Goal: Transaction & Acquisition: Purchase product/service

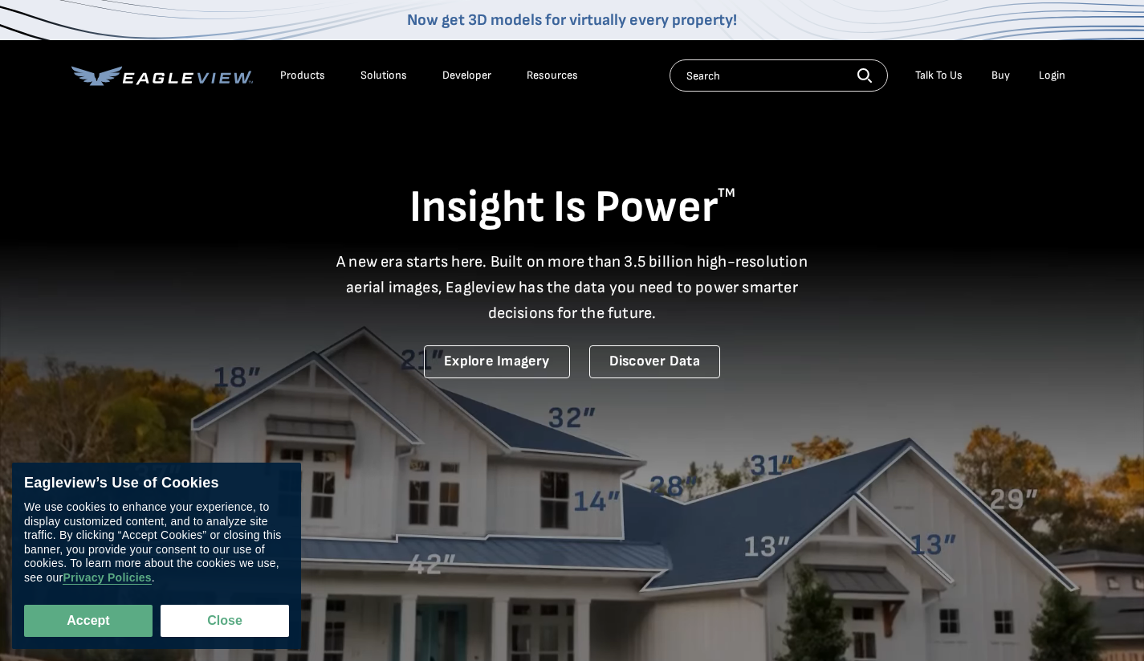
click at [1057, 80] on div "Login" at bounding box center [1052, 75] width 26 height 14
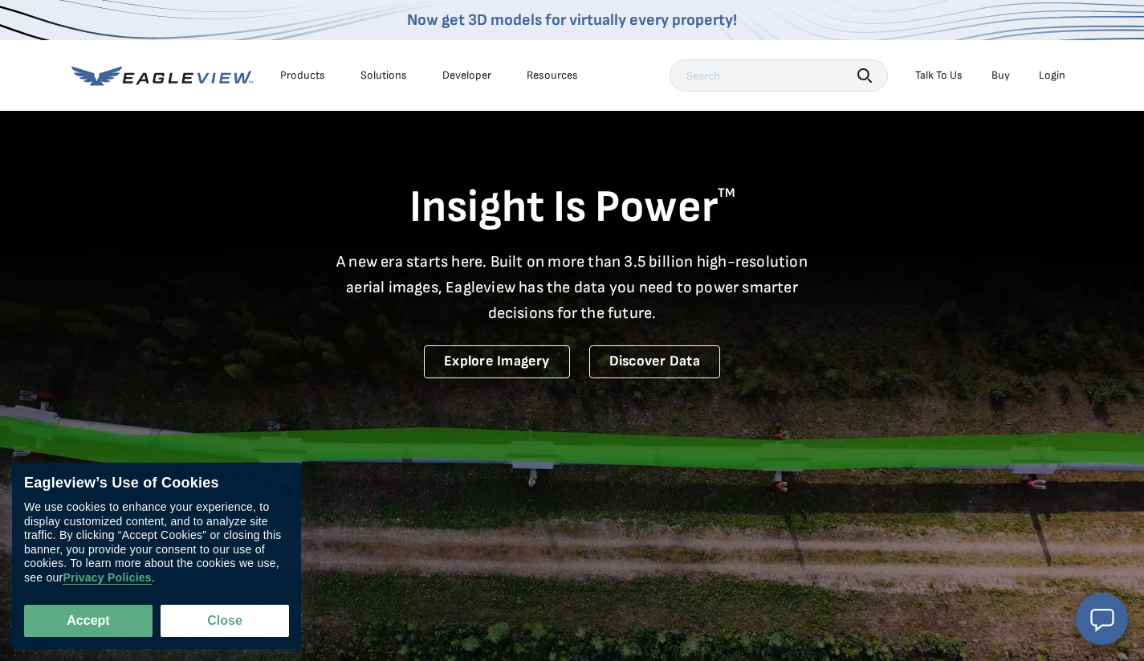
click at [300, 77] on div "Products" at bounding box center [302, 75] width 45 height 14
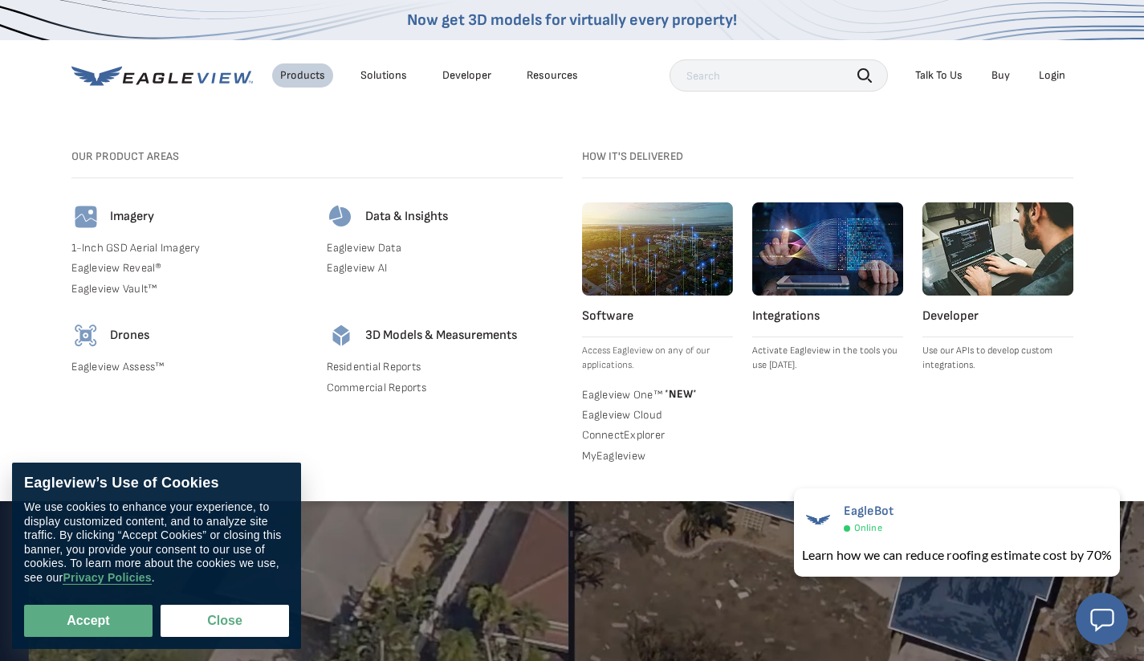
click at [382, 365] on link "Residential Reports" at bounding box center [445, 367] width 236 height 14
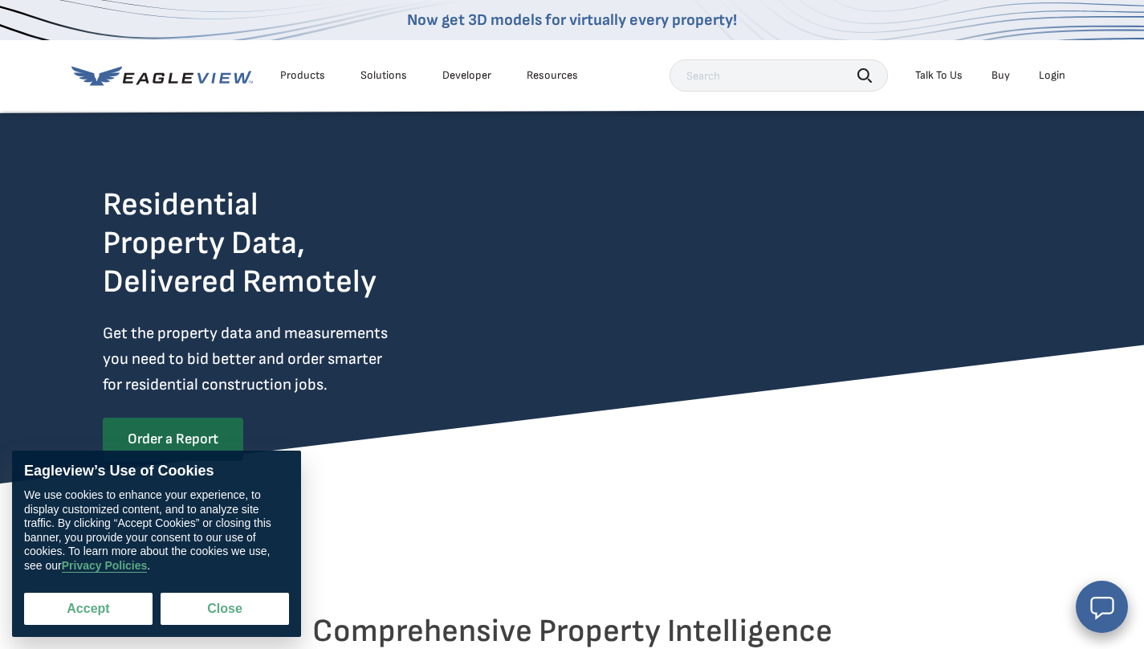
click at [120, 605] on button "Accept" at bounding box center [88, 609] width 128 height 32
checkbox input "true"
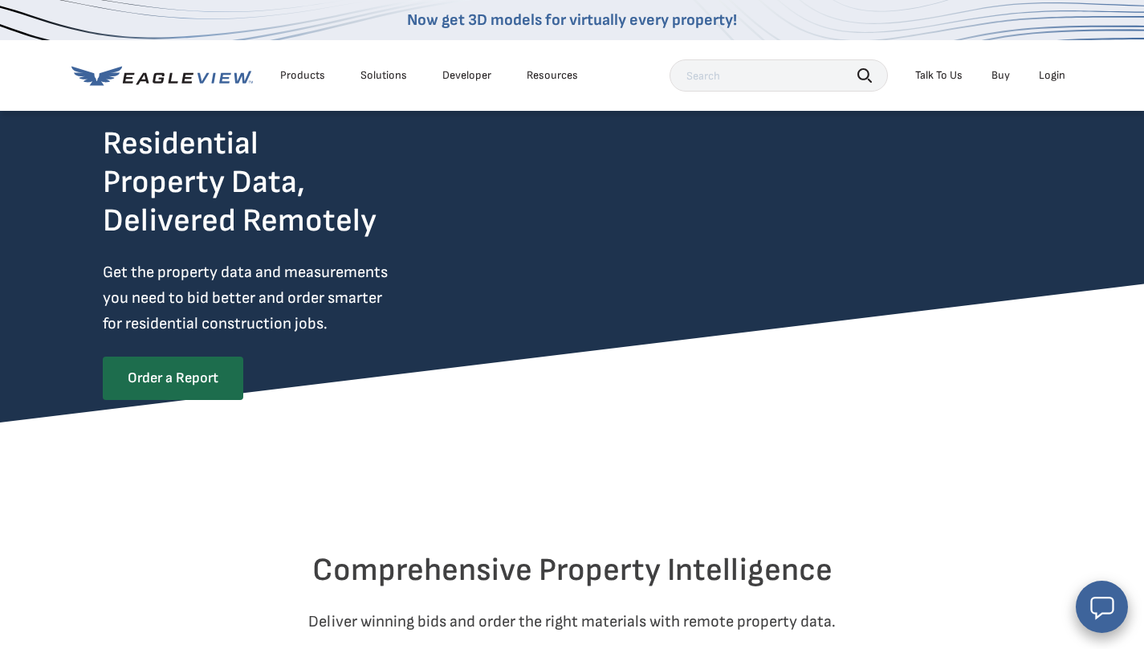
scroll to position [101, 0]
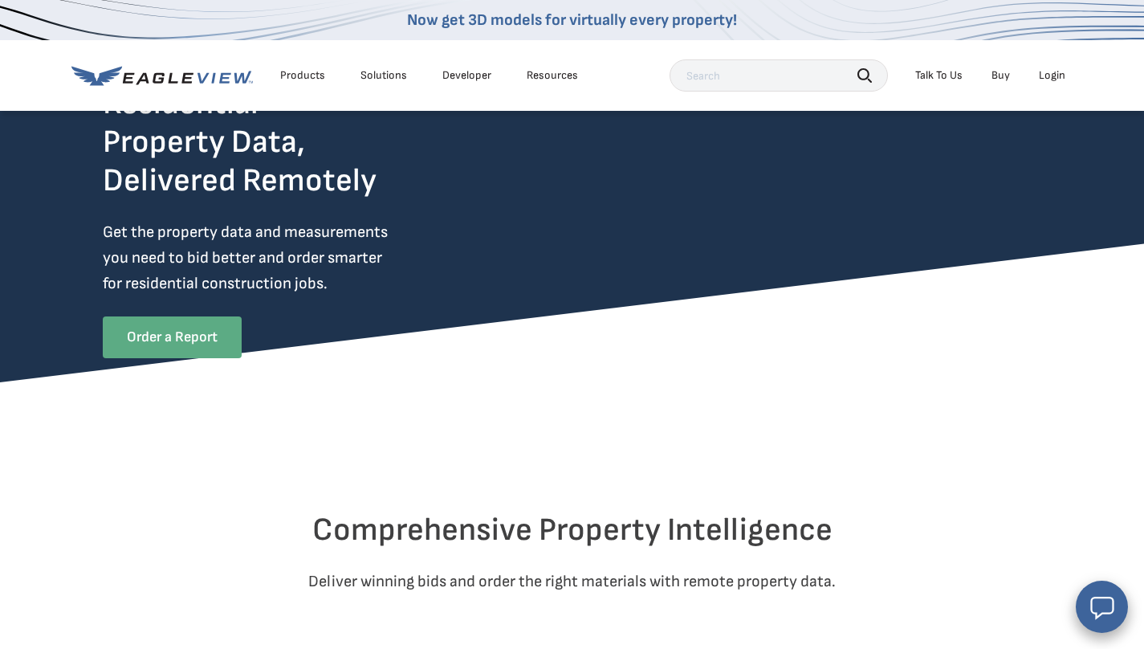
click at [215, 332] on link "Order a Report" at bounding box center [172, 337] width 139 height 42
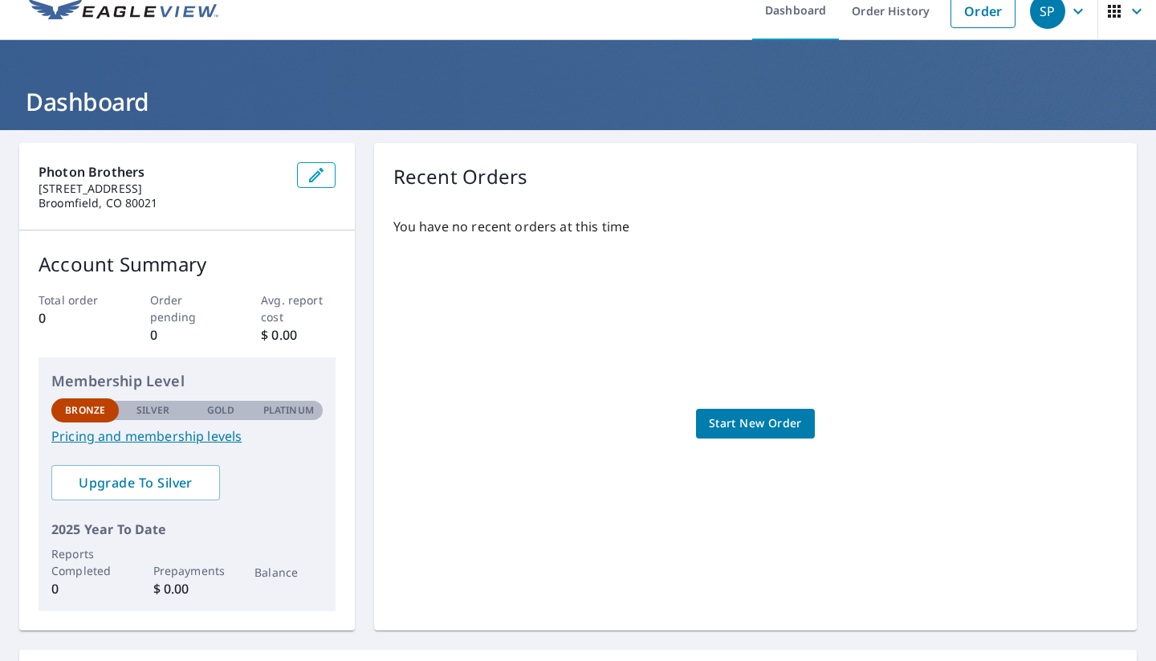
scroll to position [17, 0]
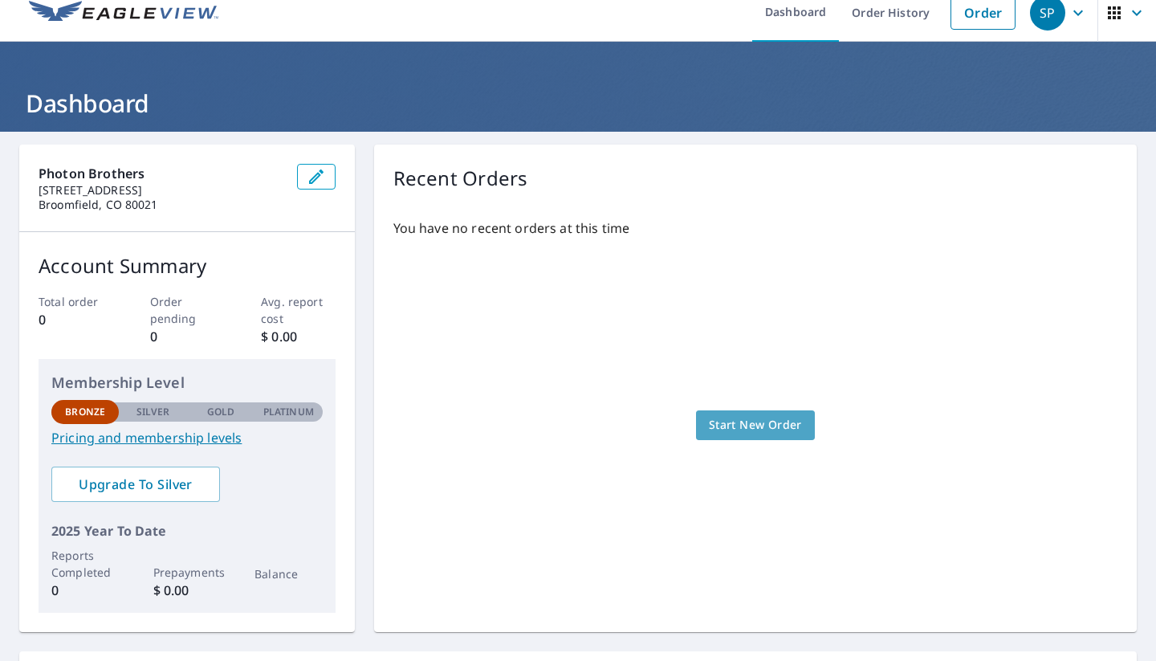
click at [764, 414] on link "Start New Order" at bounding box center [755, 425] width 119 height 30
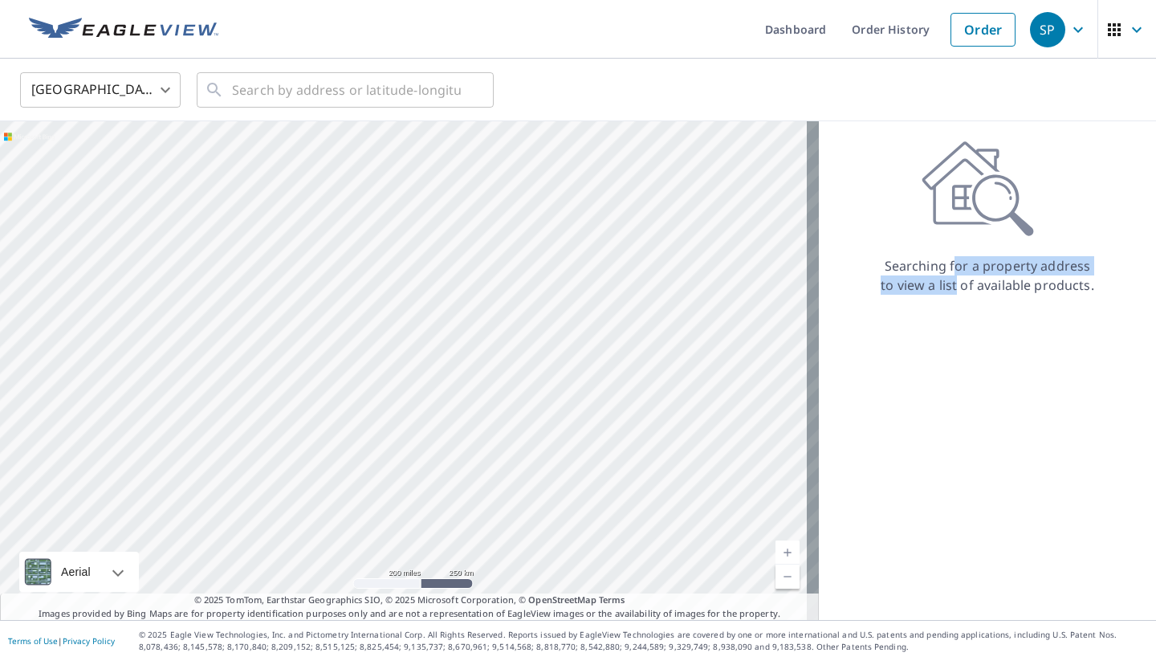
drag, startPoint x: 945, startPoint y: 271, endPoint x: 945, endPoint y: 287, distance: 16.1
click at [945, 287] on p "Searching for a property address to view a list of available products." at bounding box center [987, 275] width 215 height 39
drag, startPoint x: 923, startPoint y: 271, endPoint x: 936, endPoint y: 288, distance: 21.8
click at [936, 288] on p "Searching for a property address to view a list of available products." at bounding box center [987, 275] width 215 height 39
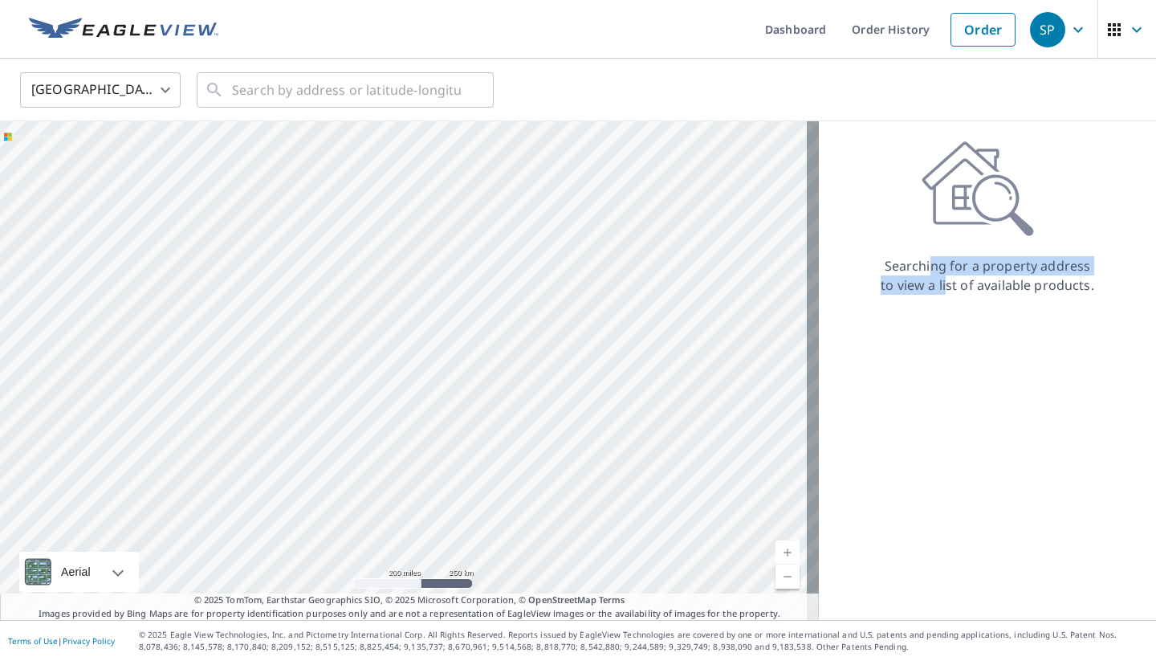
click at [953, 288] on p "Searching for a property address to view a list of available products." at bounding box center [987, 275] width 215 height 39
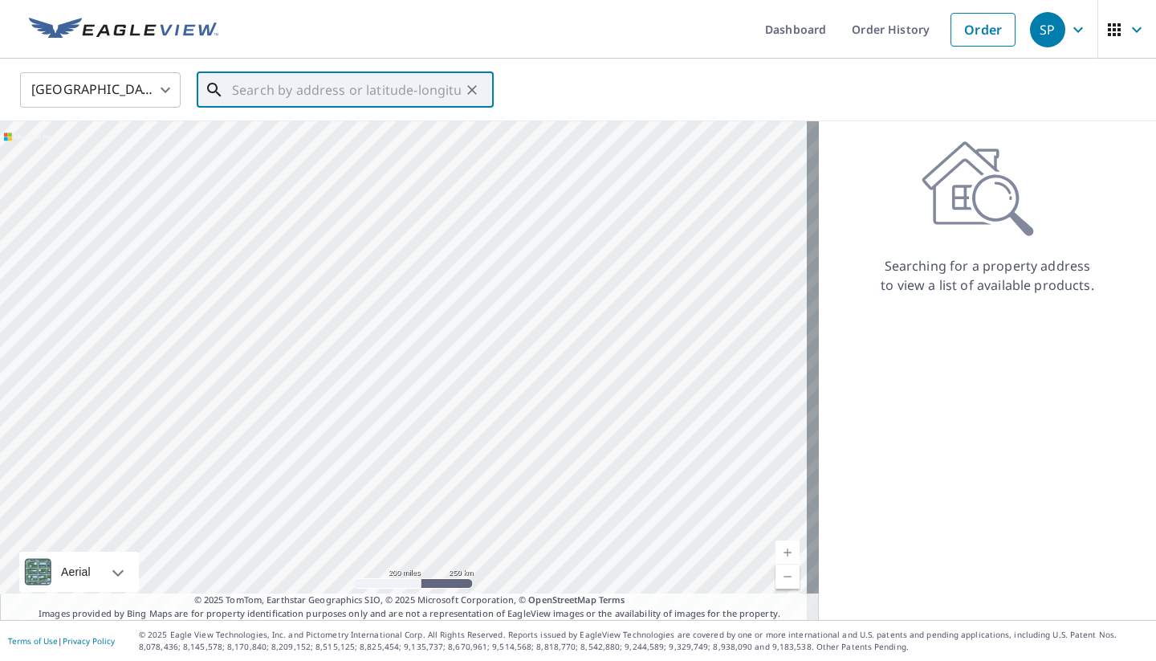
click at [451, 80] on input "text" at bounding box center [346, 89] width 229 height 45
click at [337, 128] on span "10916 W 66th Ave" at bounding box center [355, 136] width 252 height 19
type input "10916 W 66th Ave Arvada, CO 80004"
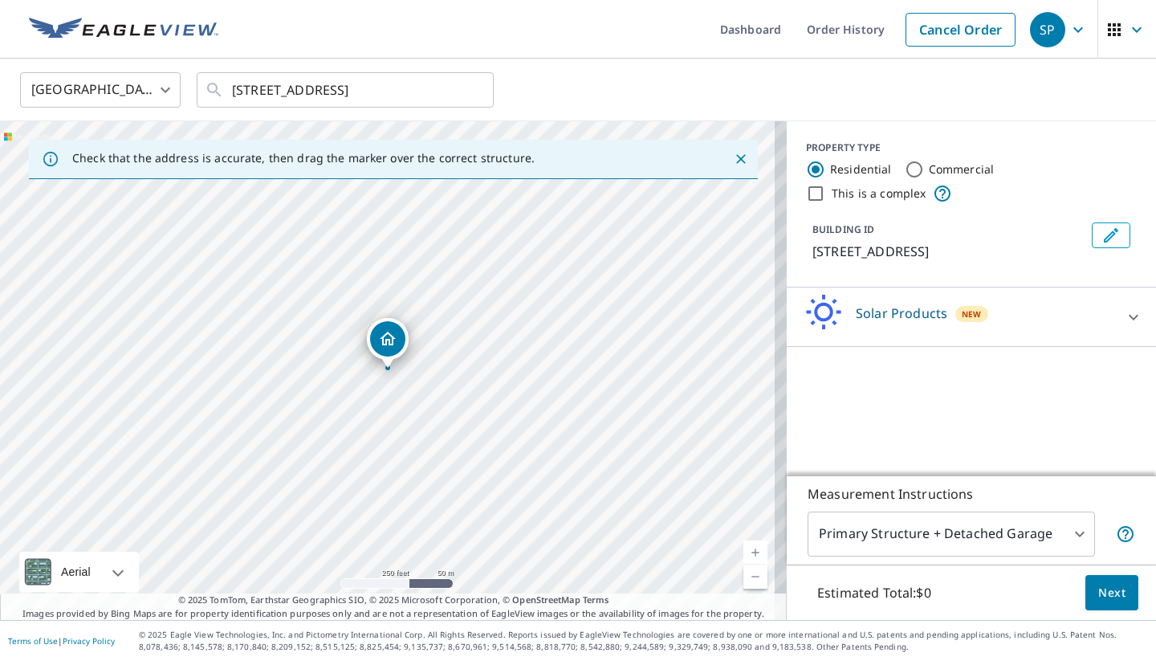
click at [855, 411] on div "PROPERTY TYPE Residential Commercial This is a complex BUILDING ID 10916 W 66th…" at bounding box center [971, 298] width 369 height 354
click at [904, 313] on p "Solar Products" at bounding box center [902, 313] width 92 height 19
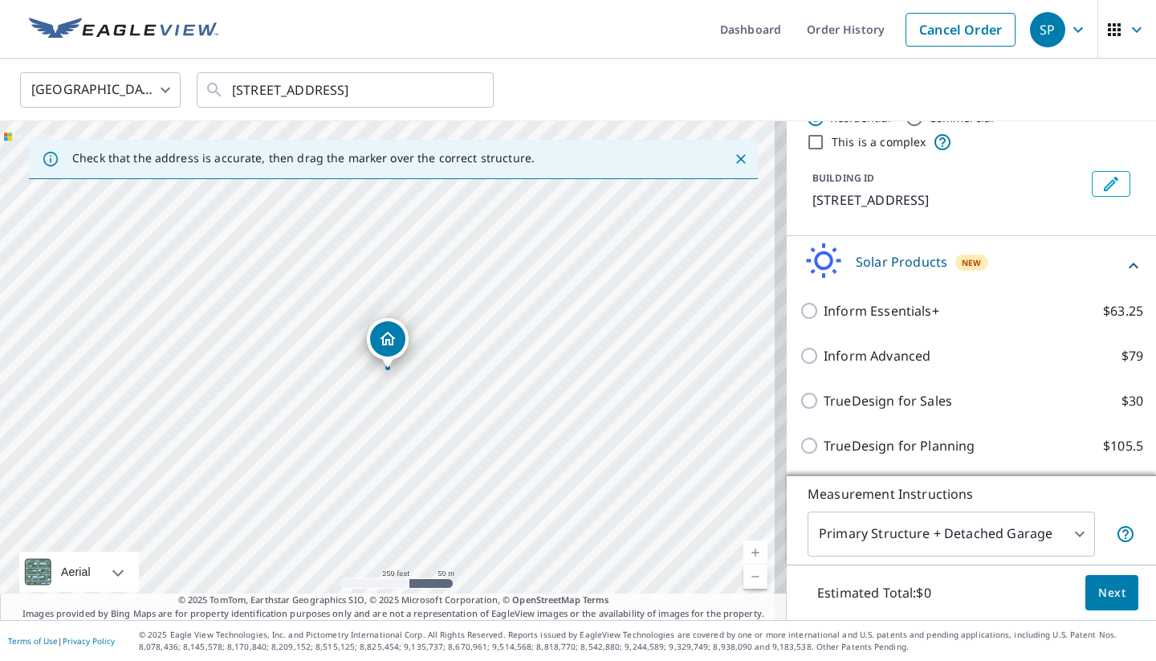
scroll to position [51, 0]
click at [910, 253] on p "Solar Products" at bounding box center [902, 261] width 92 height 19
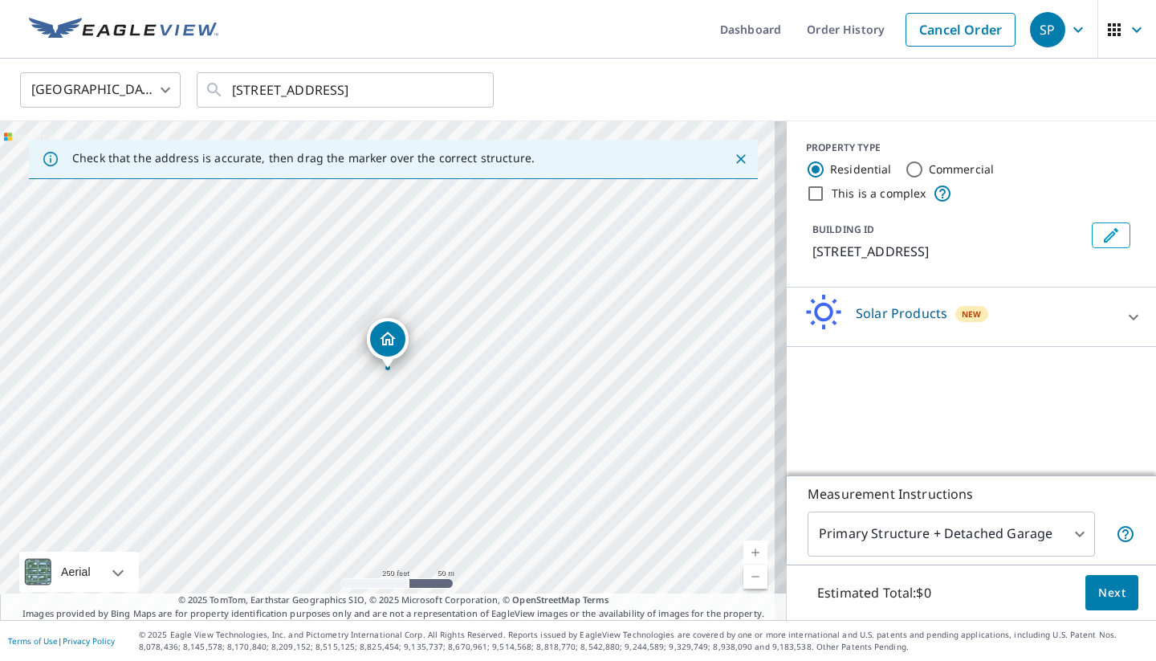
scroll to position [0, 0]
click at [896, 392] on div "PROPERTY TYPE Residential Commercial This is a complex BUILDING ID 10916 W 66th…" at bounding box center [971, 298] width 369 height 354
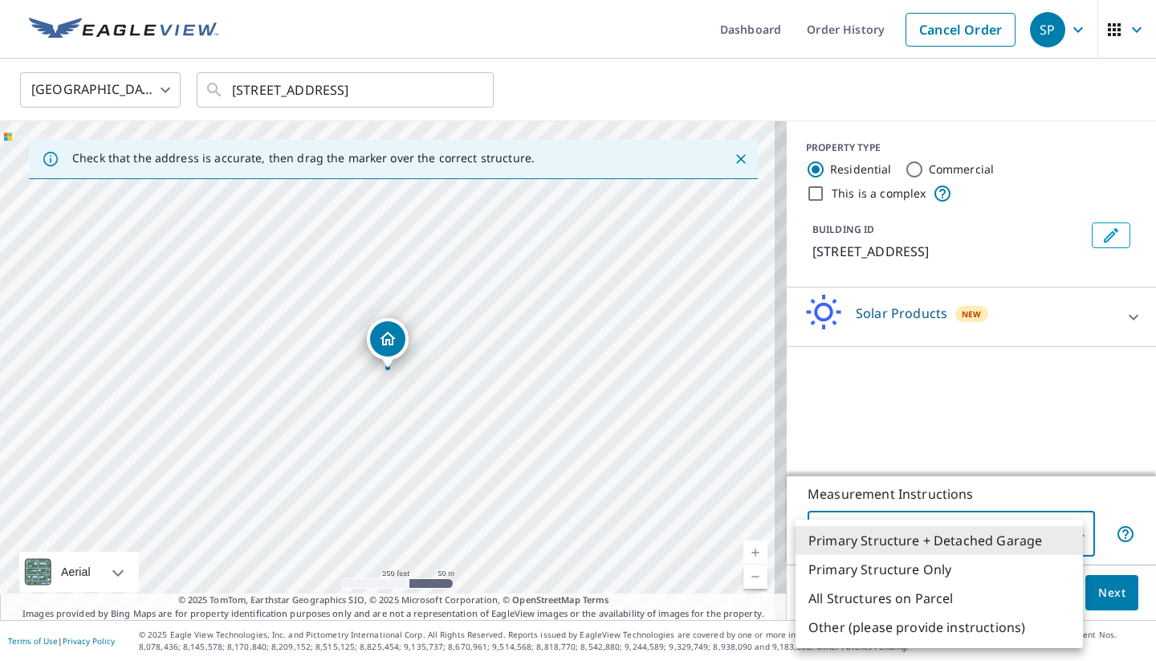
click at [885, 535] on body "SP SP Dashboard Order History Cancel Order SP United States US ​ 10916 W 66th A…" at bounding box center [578, 330] width 1156 height 661
click at [883, 455] on div at bounding box center [578, 330] width 1156 height 661
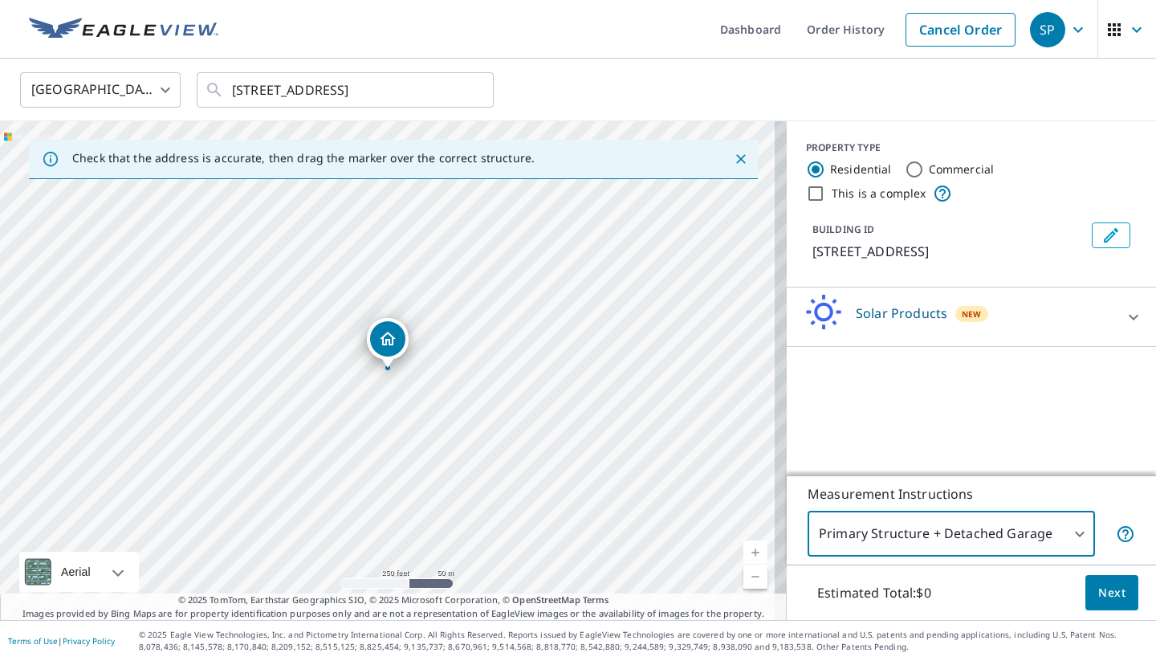
click at [1103, 590] on span "Next" at bounding box center [1112, 593] width 27 height 20
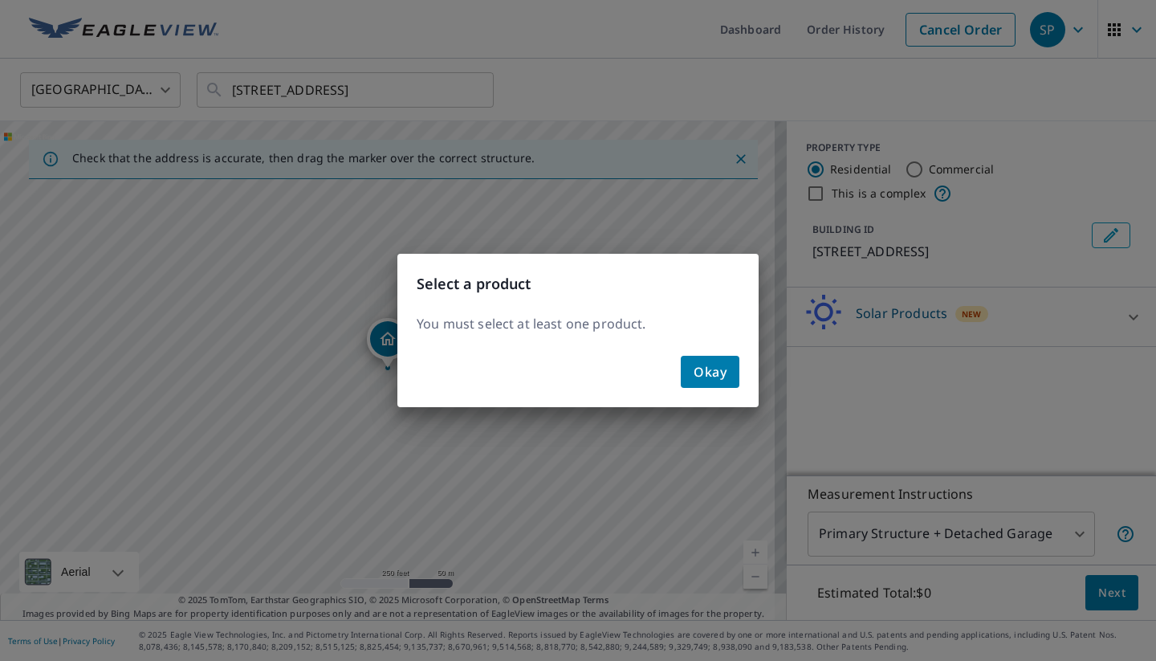
click at [722, 365] on span "Okay" at bounding box center [710, 372] width 33 height 22
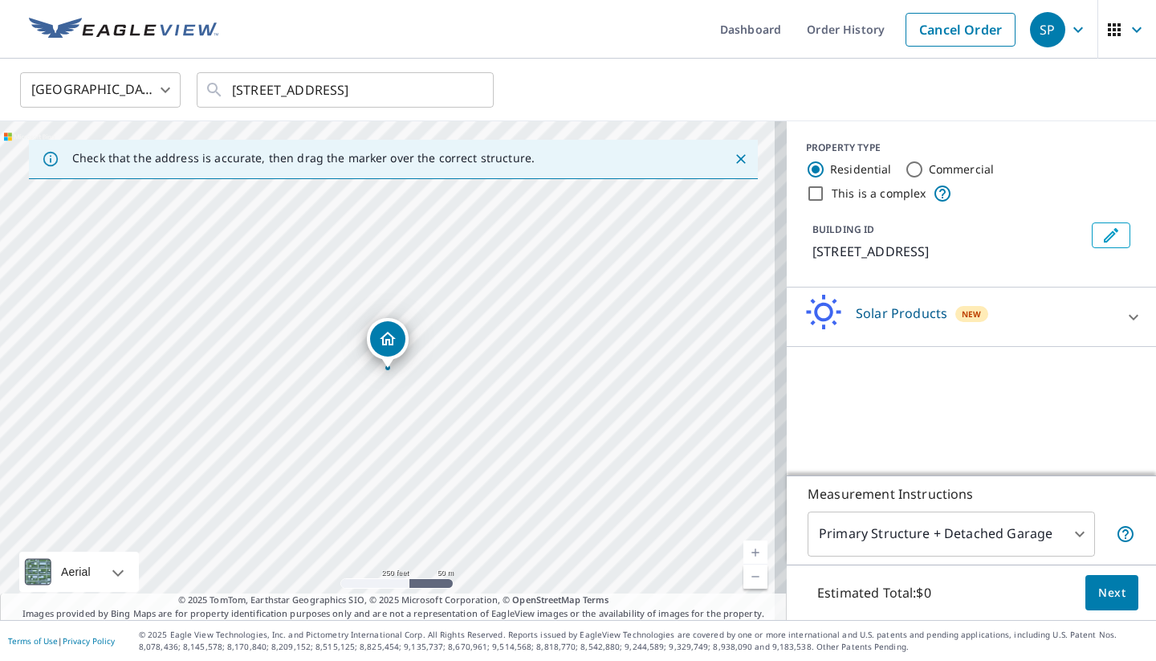
click at [964, 331] on div "Solar Products New" at bounding box center [957, 317] width 315 height 46
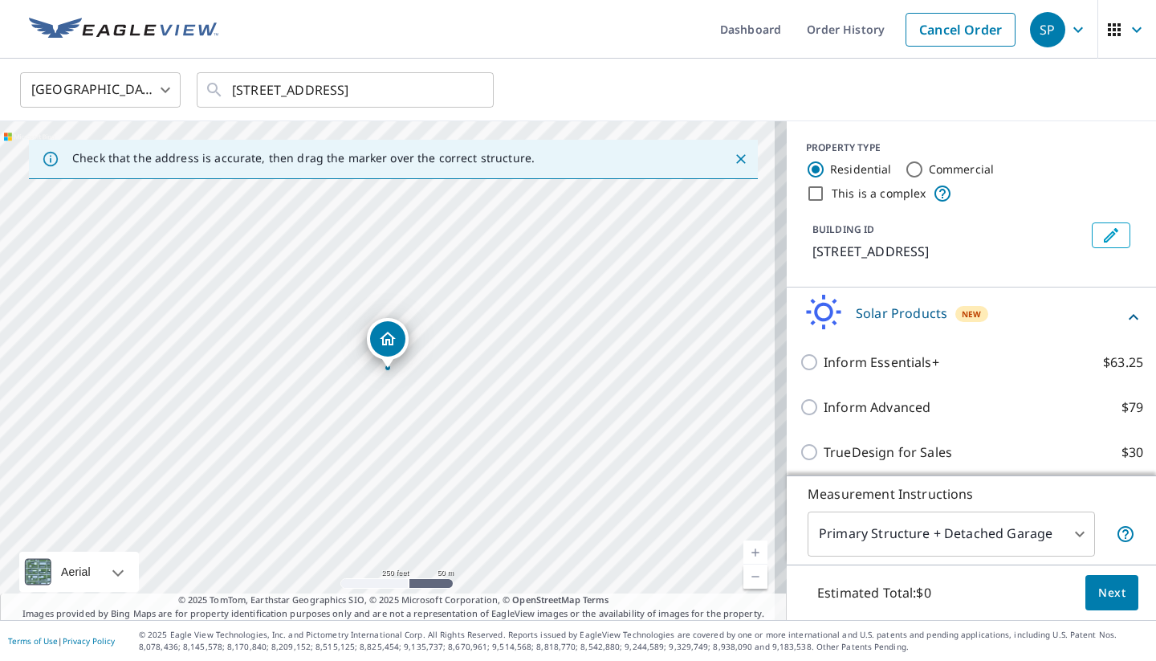
click at [1087, 308] on div "Solar Products New" at bounding box center [962, 317] width 324 height 46
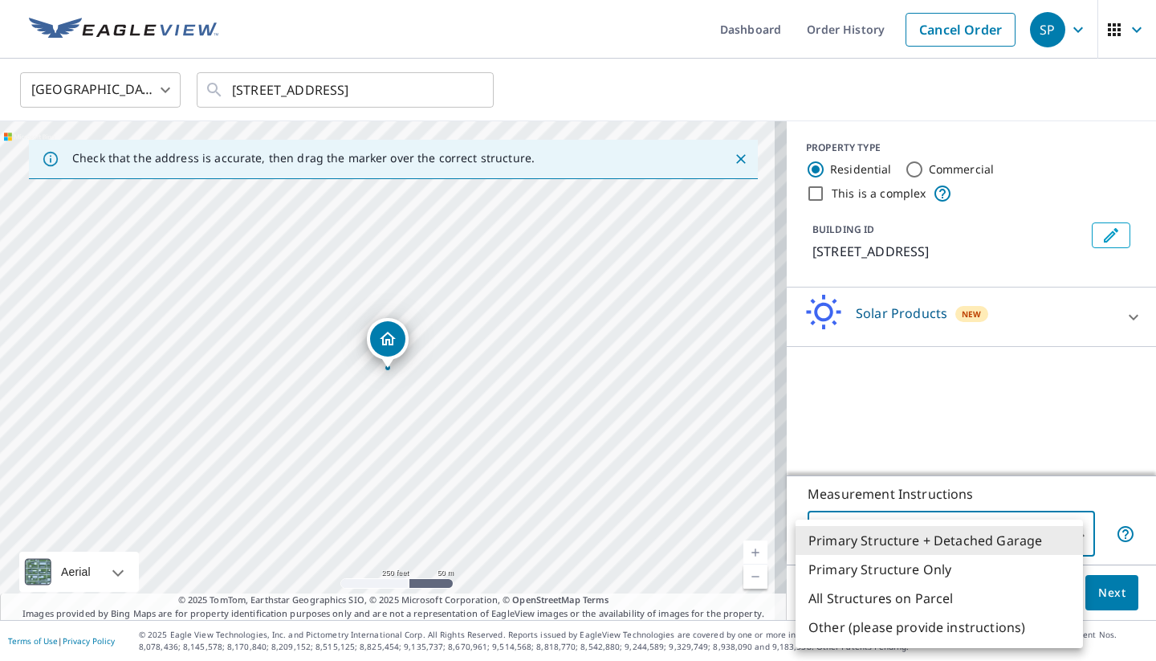
click at [908, 529] on body "SP SP Dashboard Order History Cancel Order SP United States US ​ 10916 W 66th A…" at bounding box center [578, 330] width 1156 height 661
click at [877, 591] on li "All Structures on Parcel" at bounding box center [939, 598] width 287 height 29
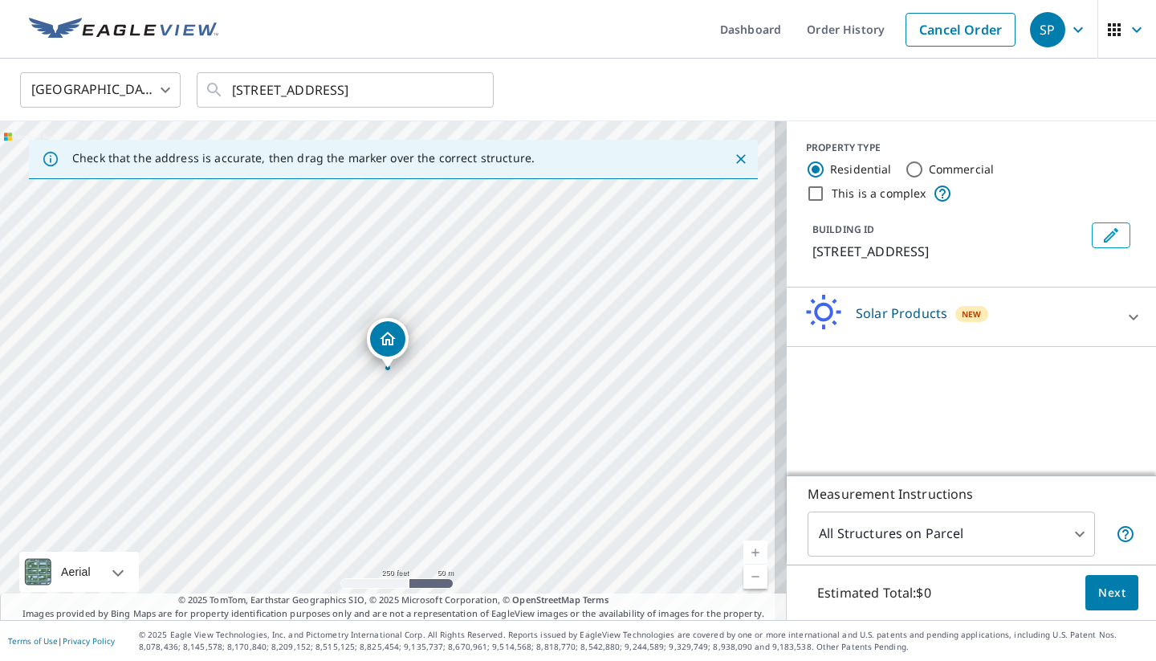
click at [896, 391] on div "PROPERTY TYPE Residential Commercial This is a complex BUILDING ID 10916 W 66th…" at bounding box center [971, 298] width 369 height 354
click at [1117, 591] on button "Next" at bounding box center [1112, 593] width 53 height 36
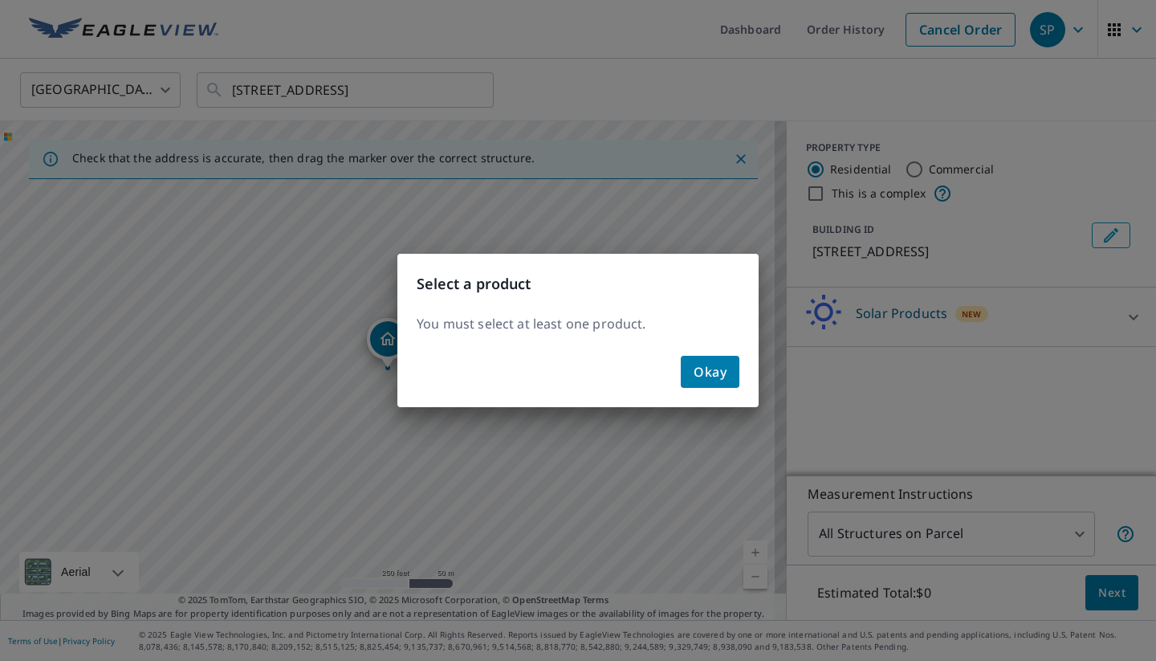
click at [711, 374] on span "Okay" at bounding box center [710, 372] width 33 height 22
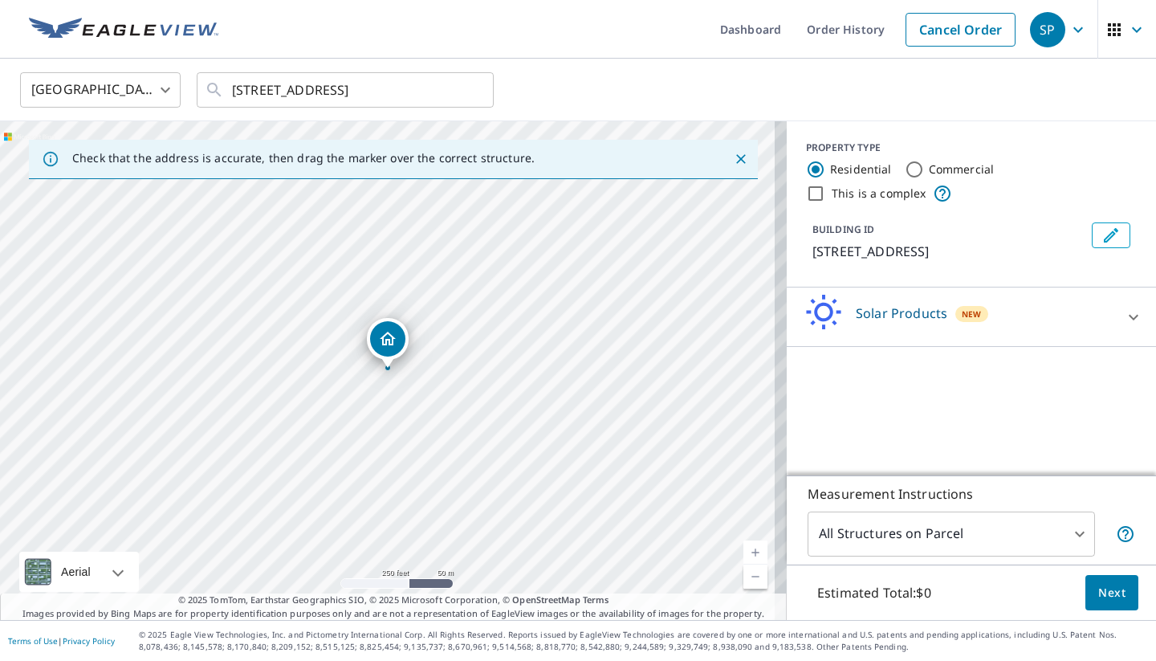
click at [944, 529] on body "SP SP Dashboard Order History Cancel Order SP United States US ​ 10916 W 66th A…" at bounding box center [578, 330] width 1156 height 661
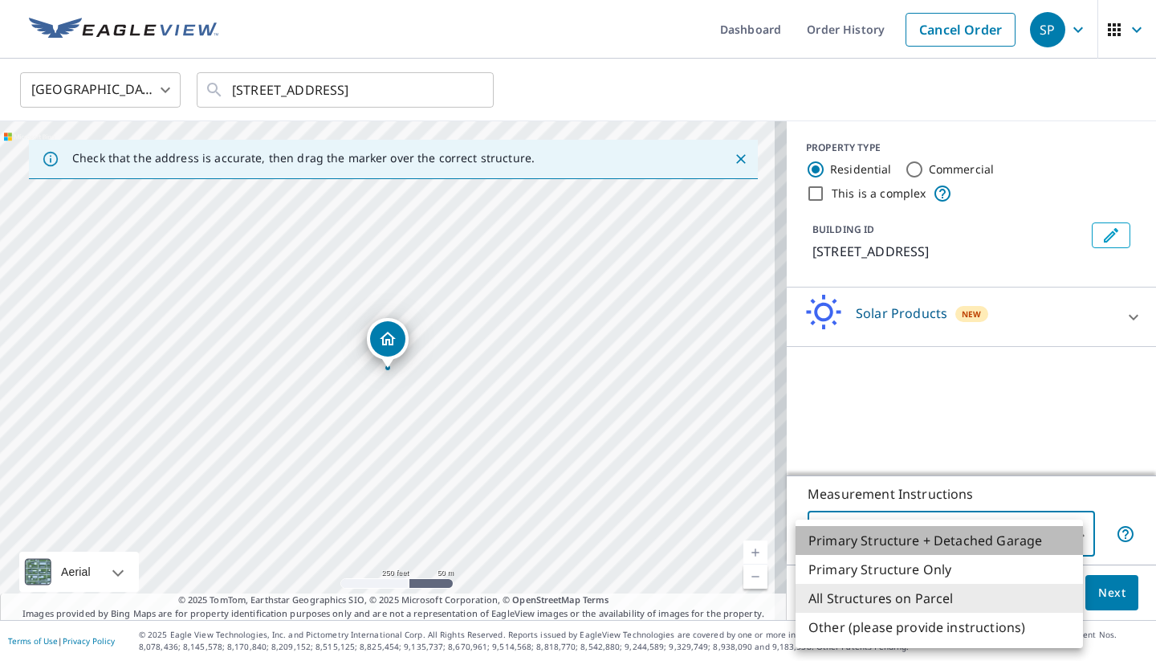
click at [877, 548] on li "Primary Structure + Detached Garage" at bounding box center [939, 540] width 287 height 29
type input "1"
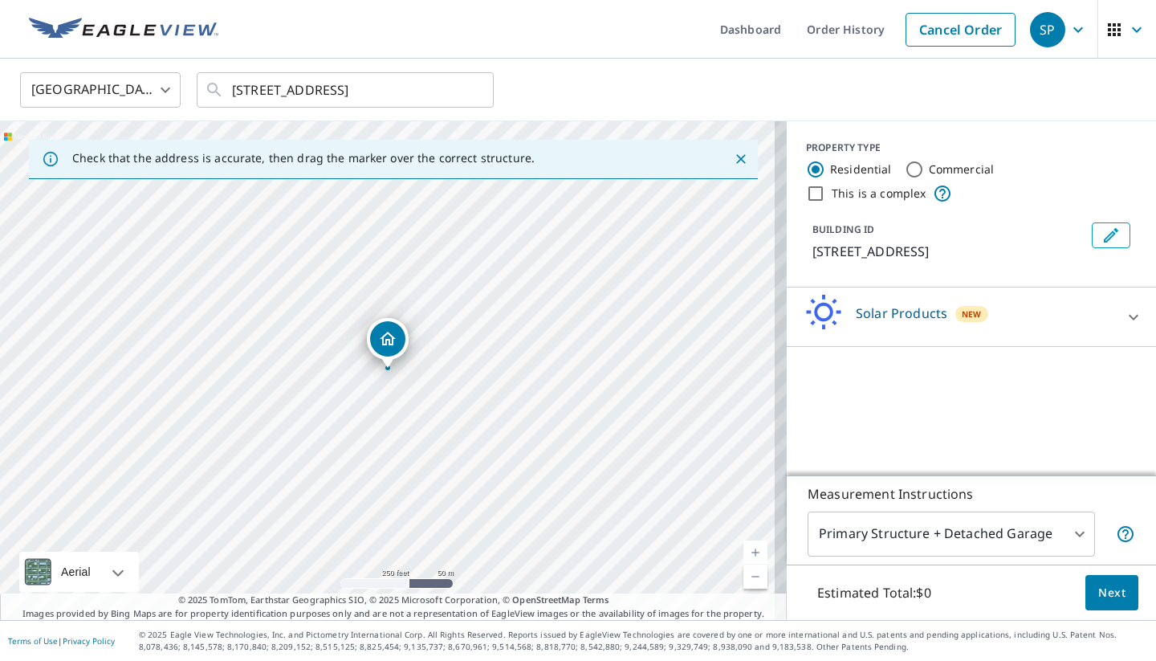
click at [889, 419] on div "PROPERTY TYPE Residential Commercial This is a complex BUILDING ID 10916 W 66th…" at bounding box center [971, 298] width 369 height 354
click at [879, 394] on div "PROPERTY TYPE Residential Commercial This is a complex BUILDING ID 10916 W 66th…" at bounding box center [971, 298] width 369 height 354
click at [904, 342] on div "Solar Products New Inform Essentials+ $63.25 Inform Advanced $79 TrueDesign for…" at bounding box center [971, 316] width 369 height 59
click at [900, 316] on p "Solar Products" at bounding box center [902, 313] width 92 height 19
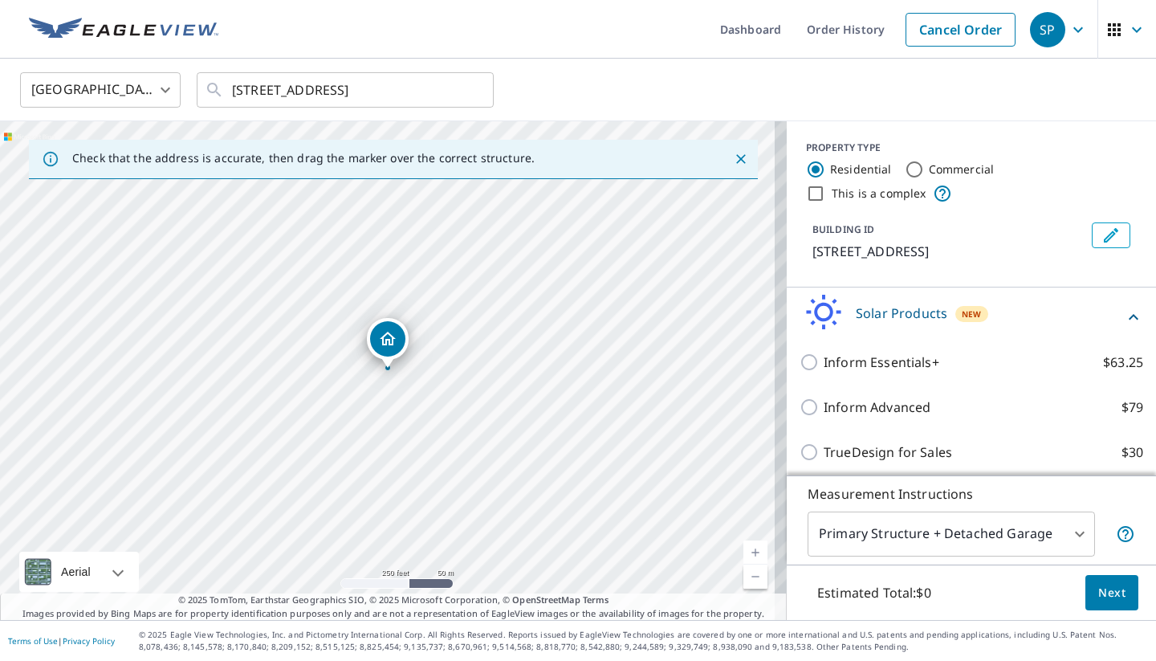
click at [900, 316] on p "Solar Products" at bounding box center [902, 313] width 92 height 19
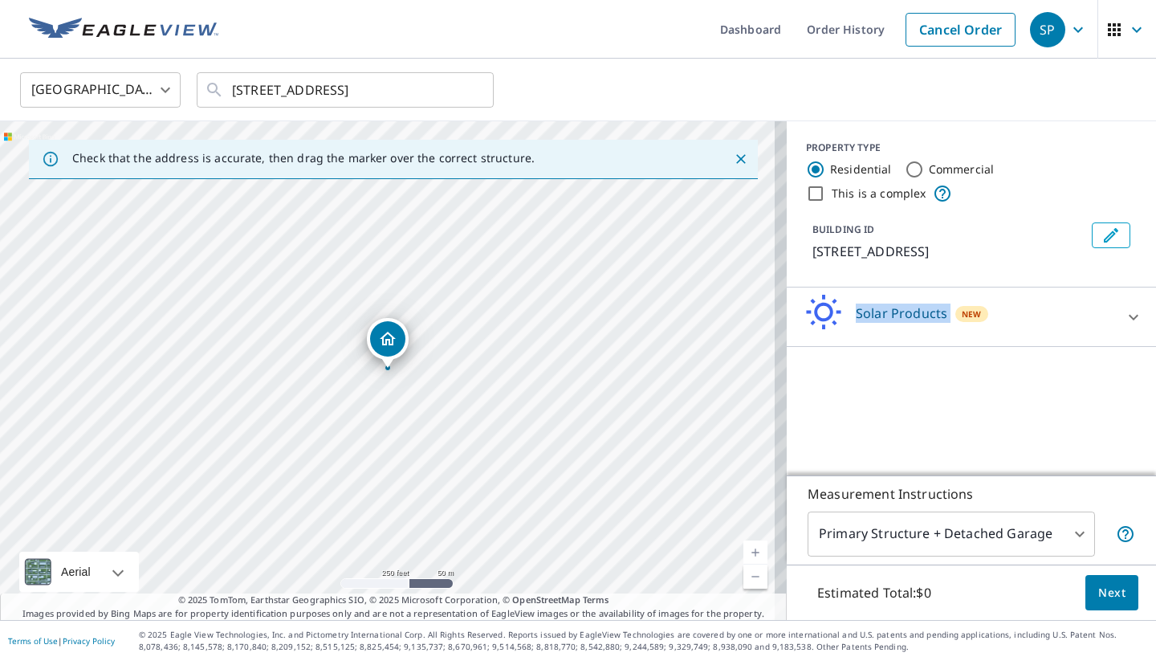
click at [900, 316] on p "Solar Products" at bounding box center [902, 313] width 92 height 19
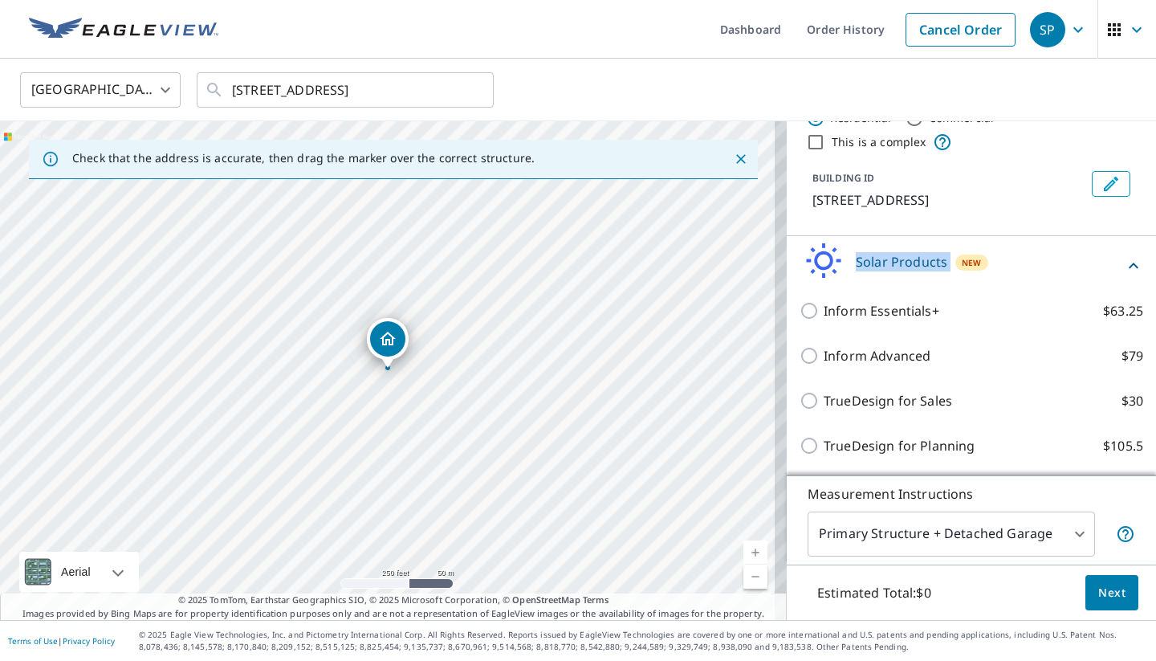
scroll to position [51, 0]
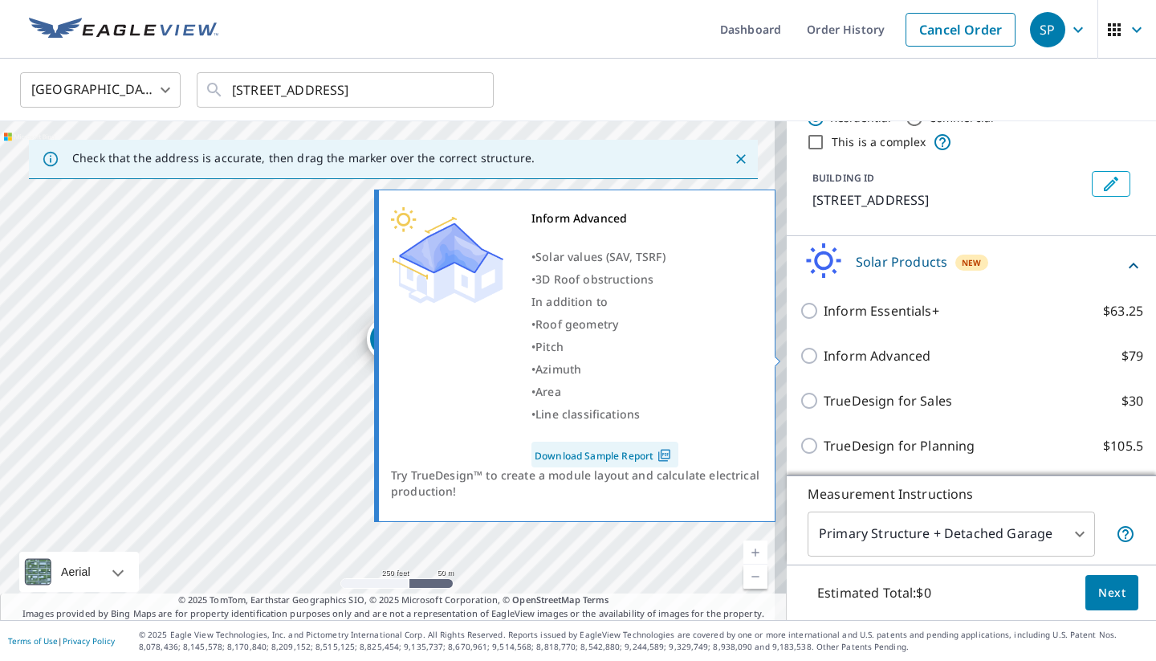
click at [855, 354] on p "Inform Advanced" at bounding box center [877, 355] width 107 height 19
click at [824, 354] on input "Inform Advanced $79" at bounding box center [812, 355] width 24 height 19
checkbox input "true"
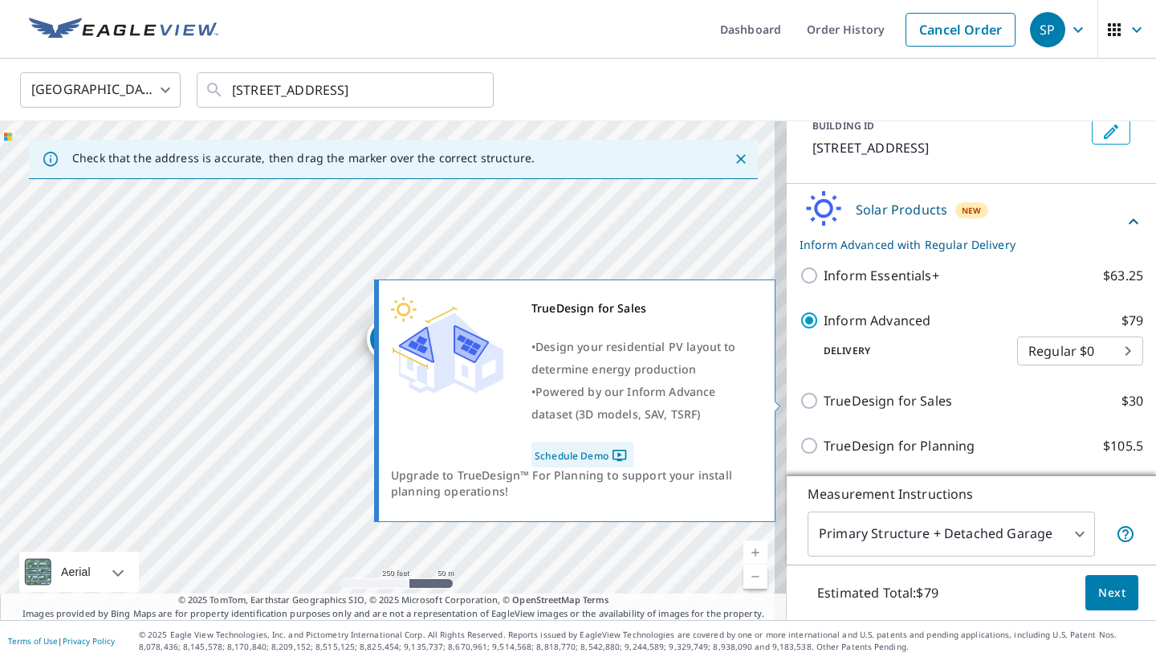
scroll to position [0, 0]
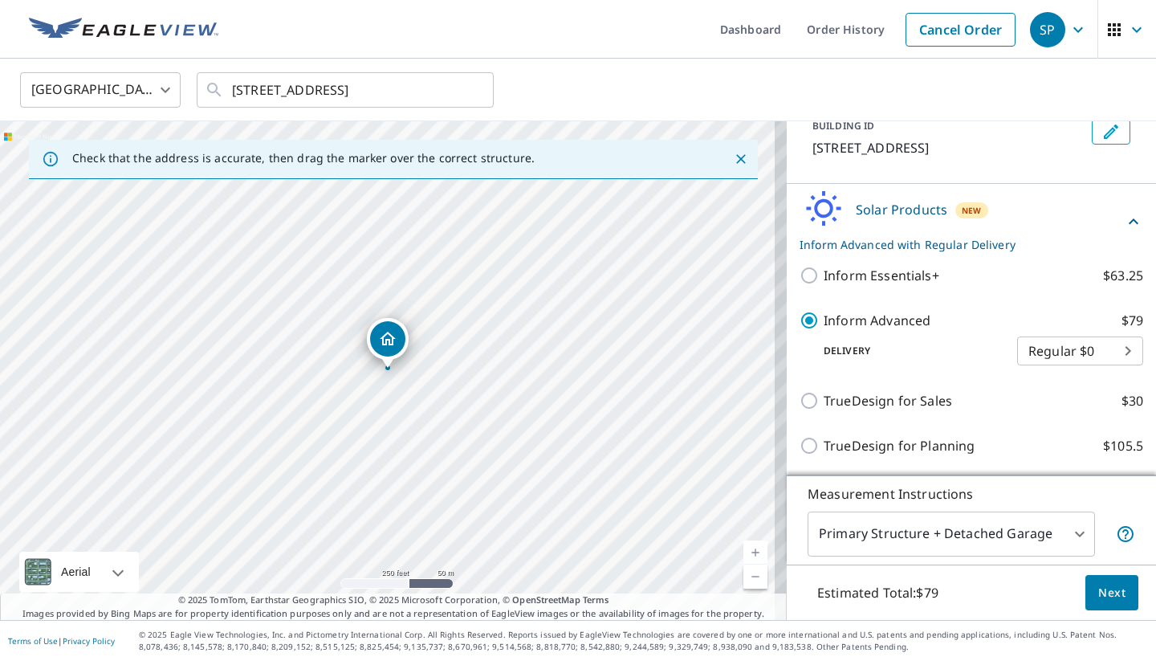
click at [1044, 347] on body "SP SP Dashboard Order History Cancel Order SP United States US ​ 10916 W 66th A…" at bounding box center [578, 330] width 1156 height 661
click at [1044, 347] on li "Regular $0" at bounding box center [1056, 350] width 126 height 29
click at [910, 518] on body "SP SP Dashboard Order History Cancel Order SP United States US ​ 10916 W 66th A…" at bounding box center [578, 330] width 1156 height 661
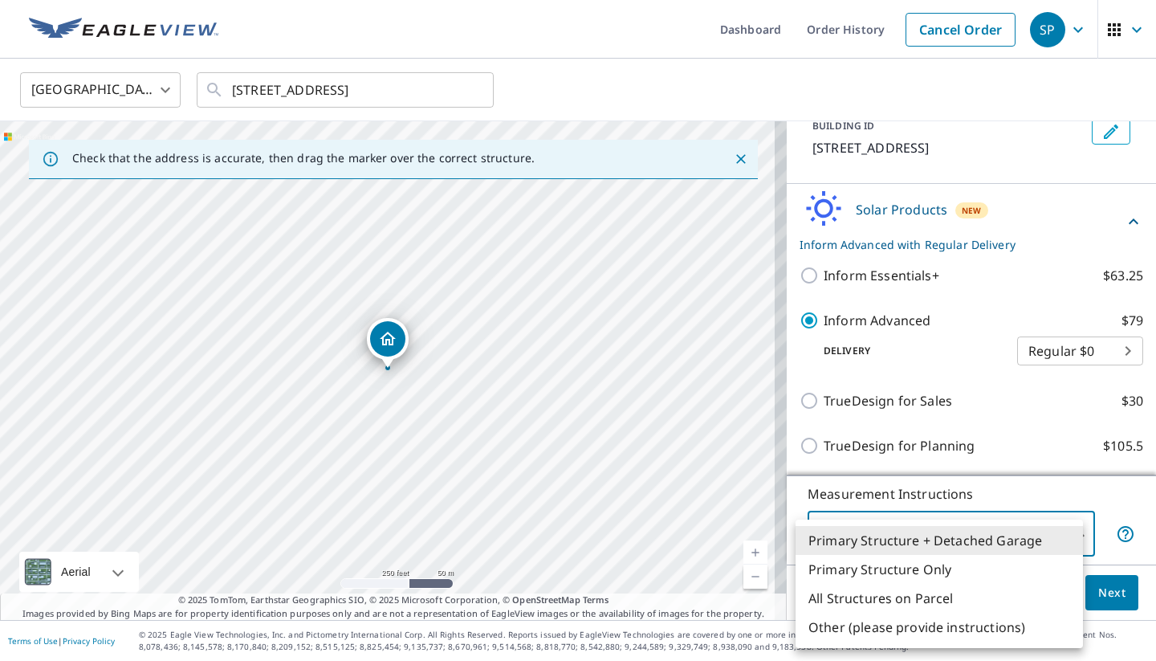
click at [872, 597] on li "All Structures on Parcel" at bounding box center [939, 598] width 287 height 29
type input "3"
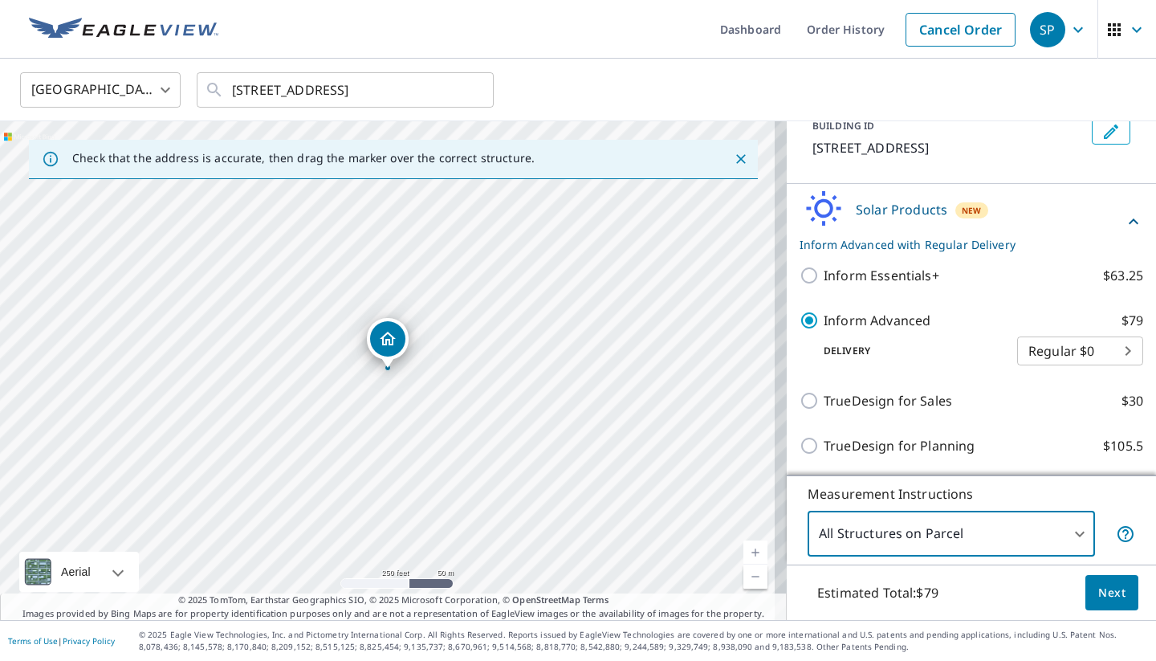
click at [1099, 594] on span "Next" at bounding box center [1112, 593] width 27 height 20
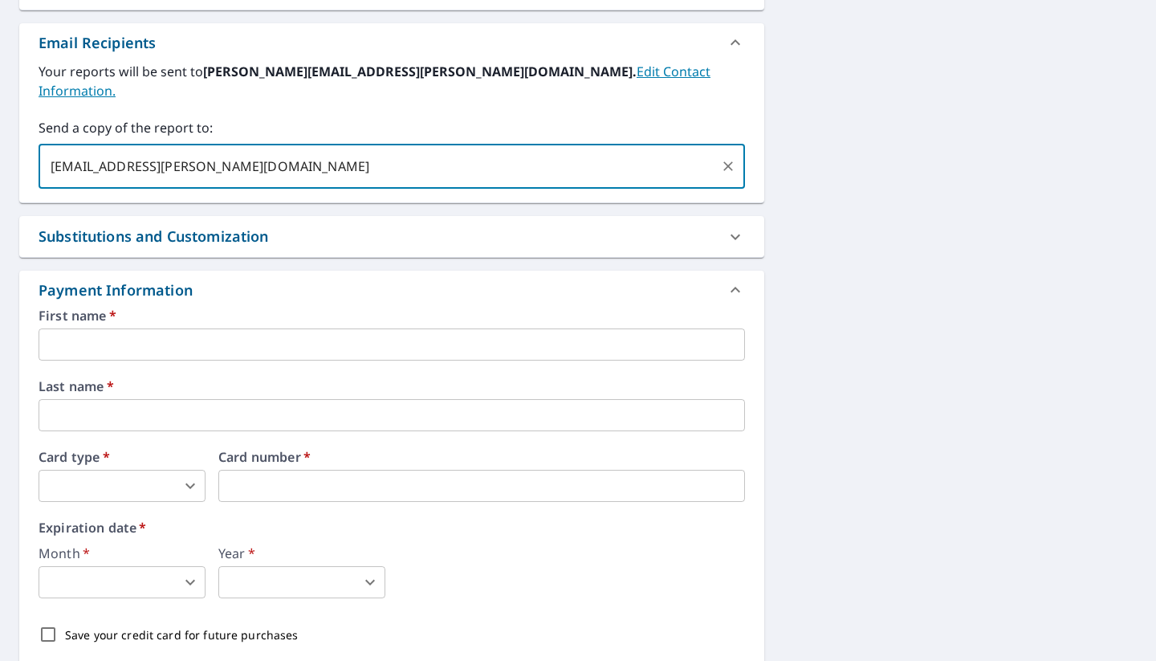
scroll to position [621, 0]
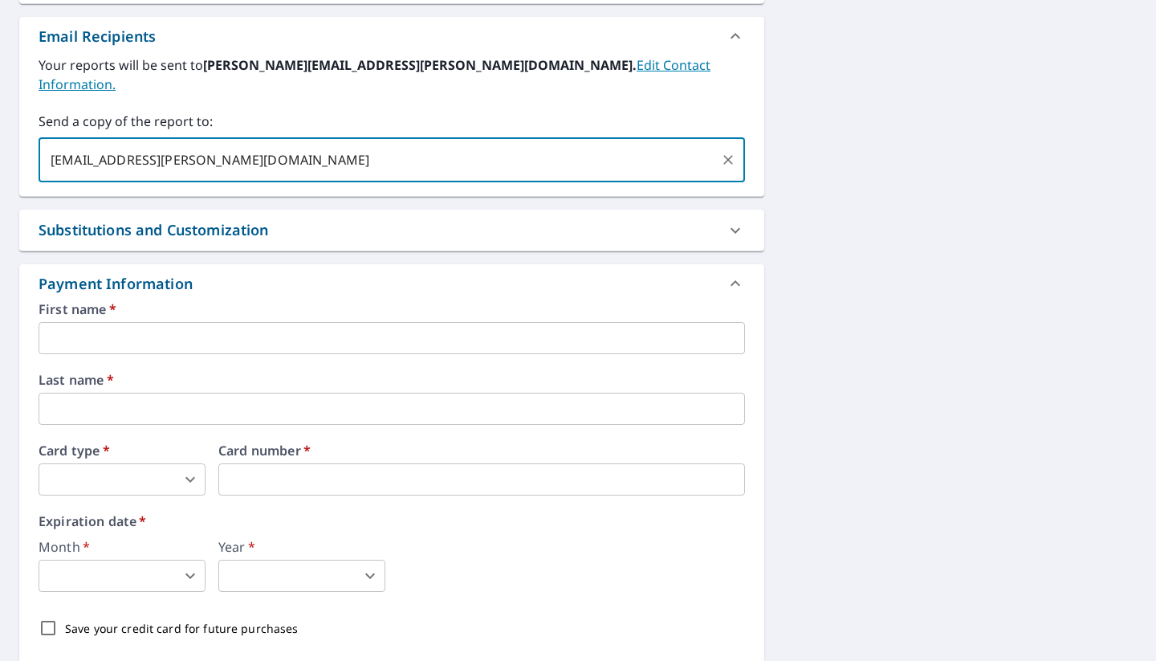
type input "zach.rosen@photonbrothers.com"
click at [210, 336] on div "First name   * ​ Last name   * ​ Card type   * ​ 0 ​ Card number   * Card numbe…" at bounding box center [392, 474] width 707 height 342
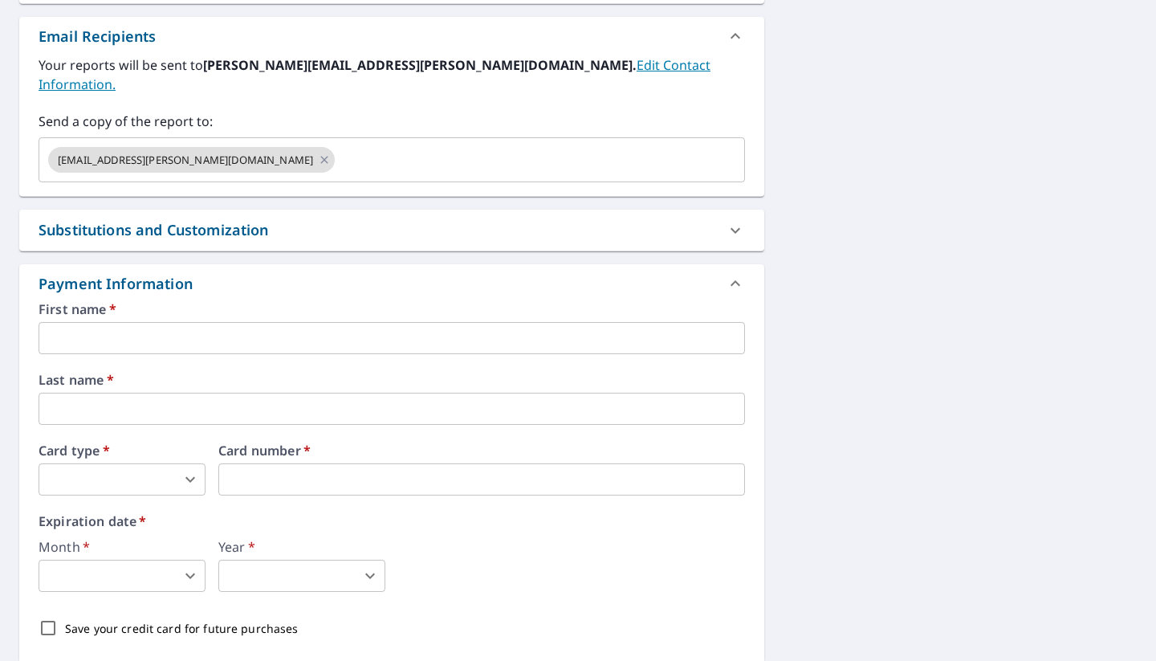
click at [210, 329] on input "text" at bounding box center [392, 338] width 707 height 32
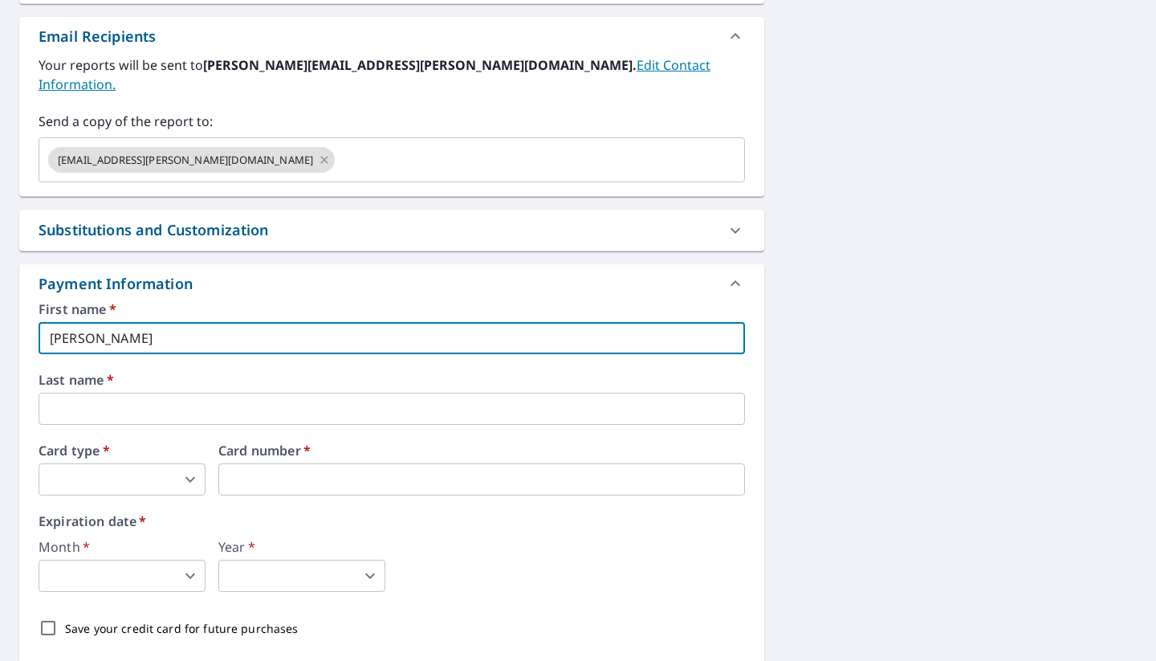
type input "Samuel"
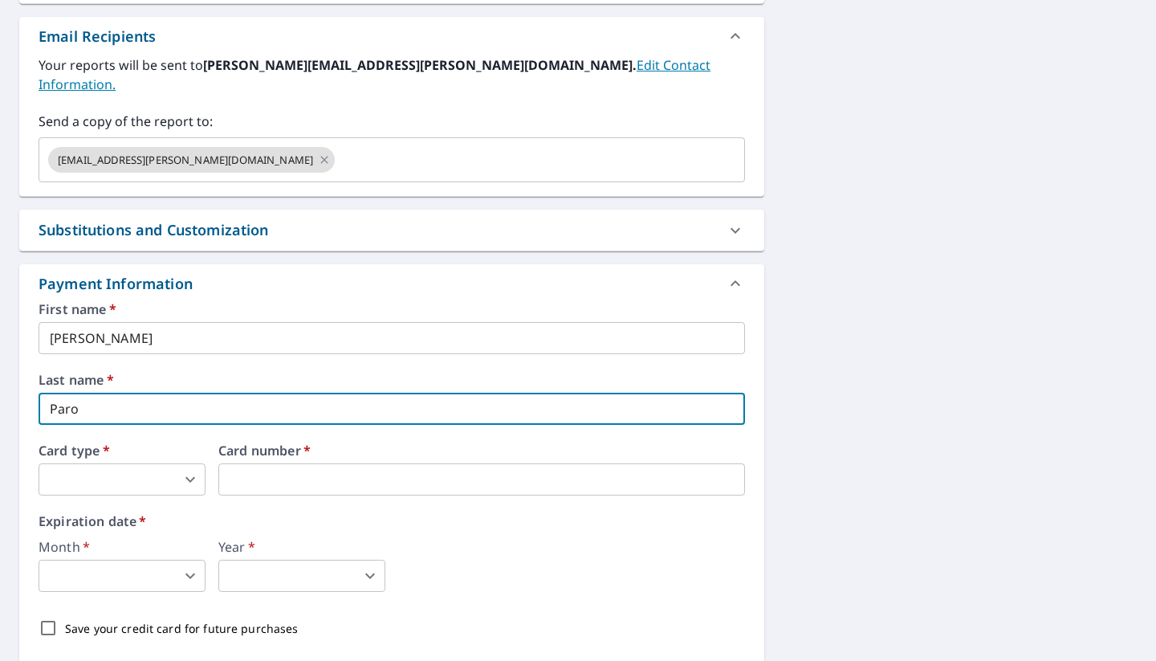
type input "Paro"
click at [169, 468] on body "SP SP Dashboard Order History Cancel Order SP Dashboard / Finalize Order Finali…" at bounding box center [578, 330] width 1156 height 661
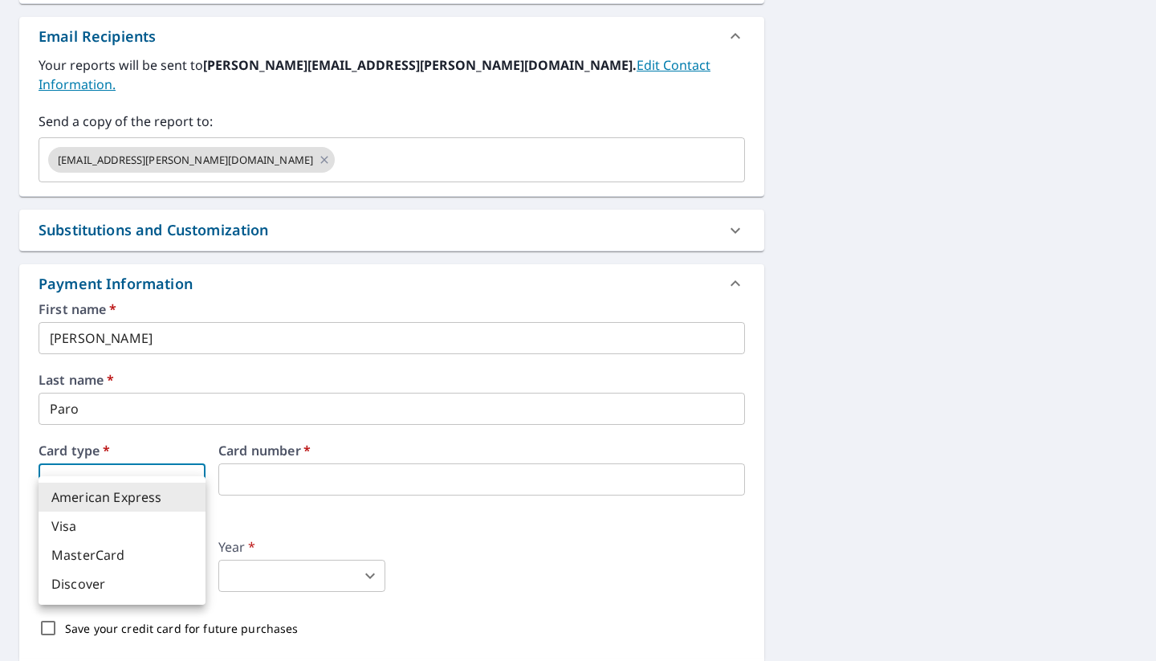
click at [173, 517] on li "Visa" at bounding box center [122, 526] width 167 height 29
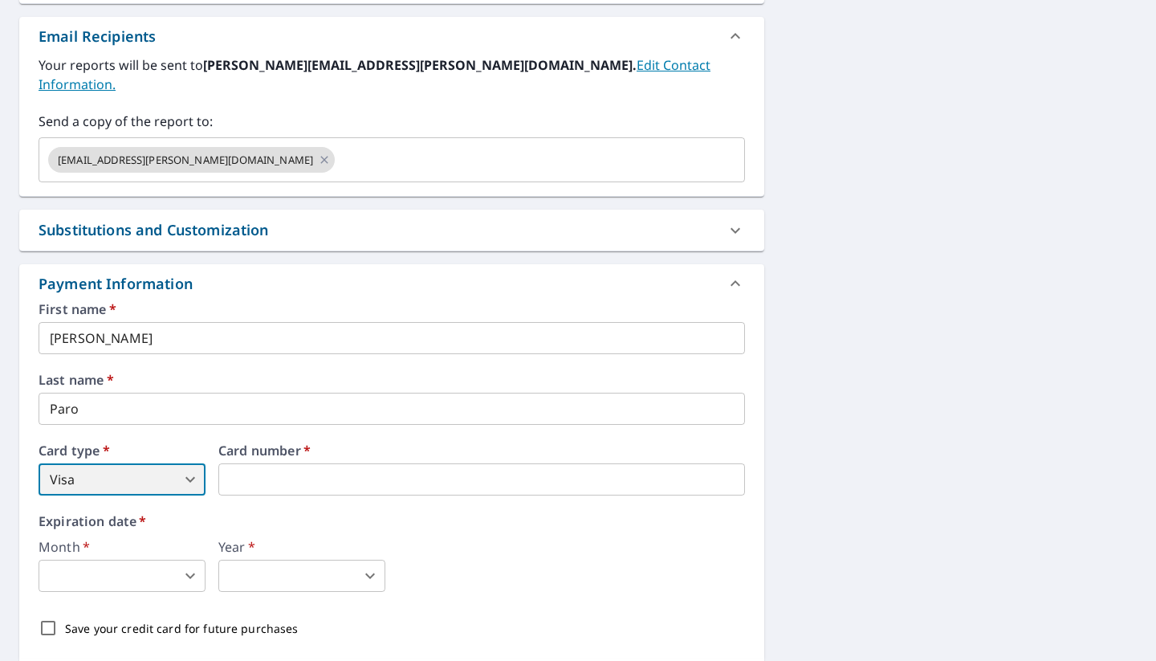
type input "2"
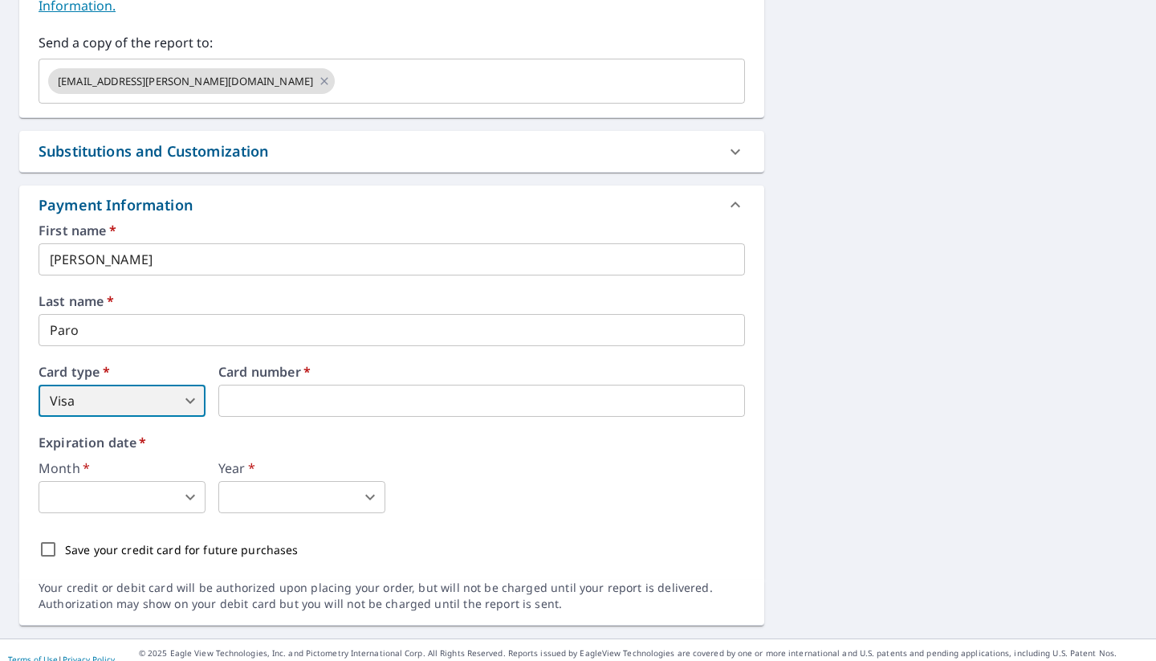
scroll to position [699, 0]
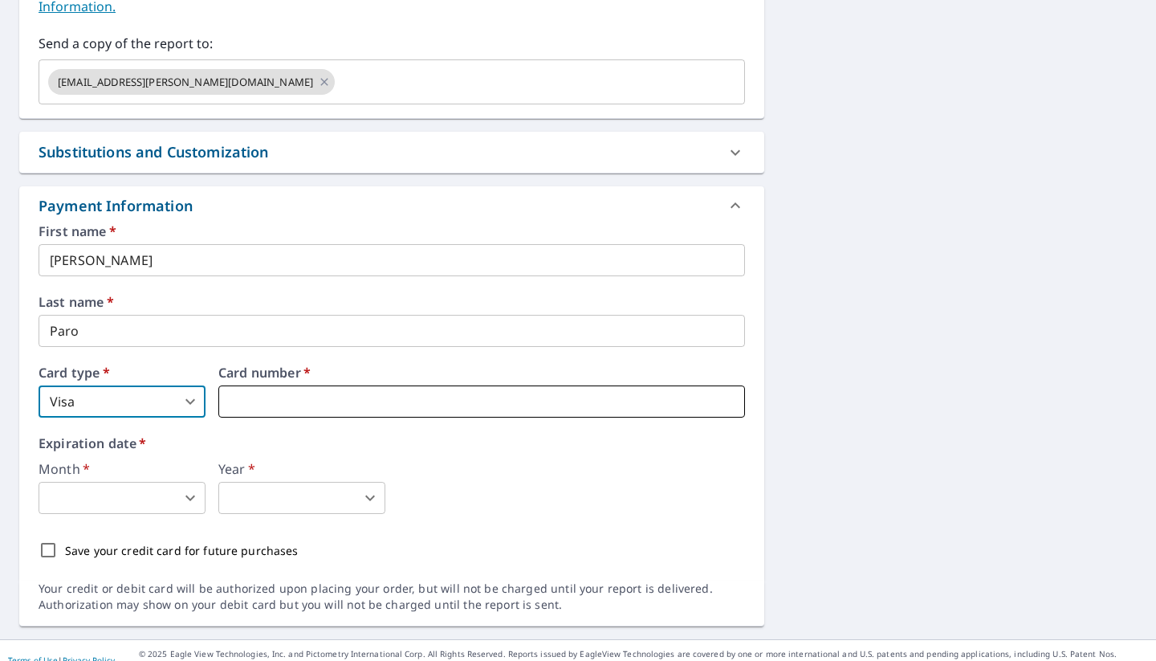
click at [267, 397] on iframe at bounding box center [481, 401] width 527 height 32
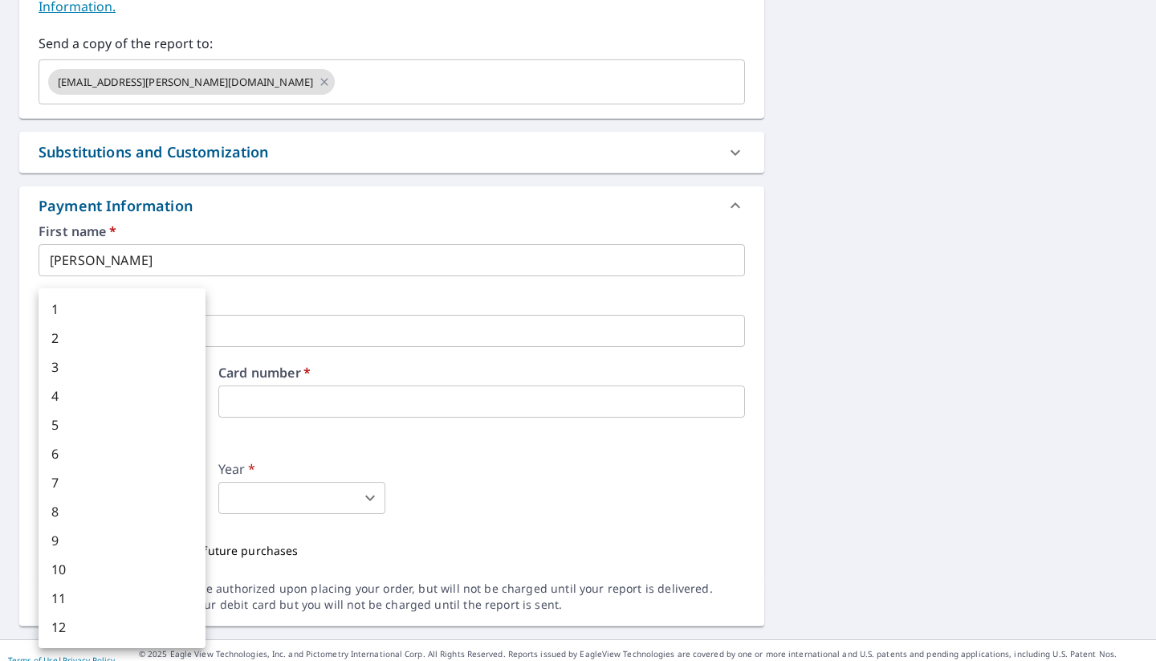
click at [167, 469] on body "SP SP Dashboard Order History Cancel Order SP Dashboard / Finalize Order Finali…" at bounding box center [578, 330] width 1156 height 661
click at [503, 462] on div at bounding box center [578, 330] width 1156 height 661
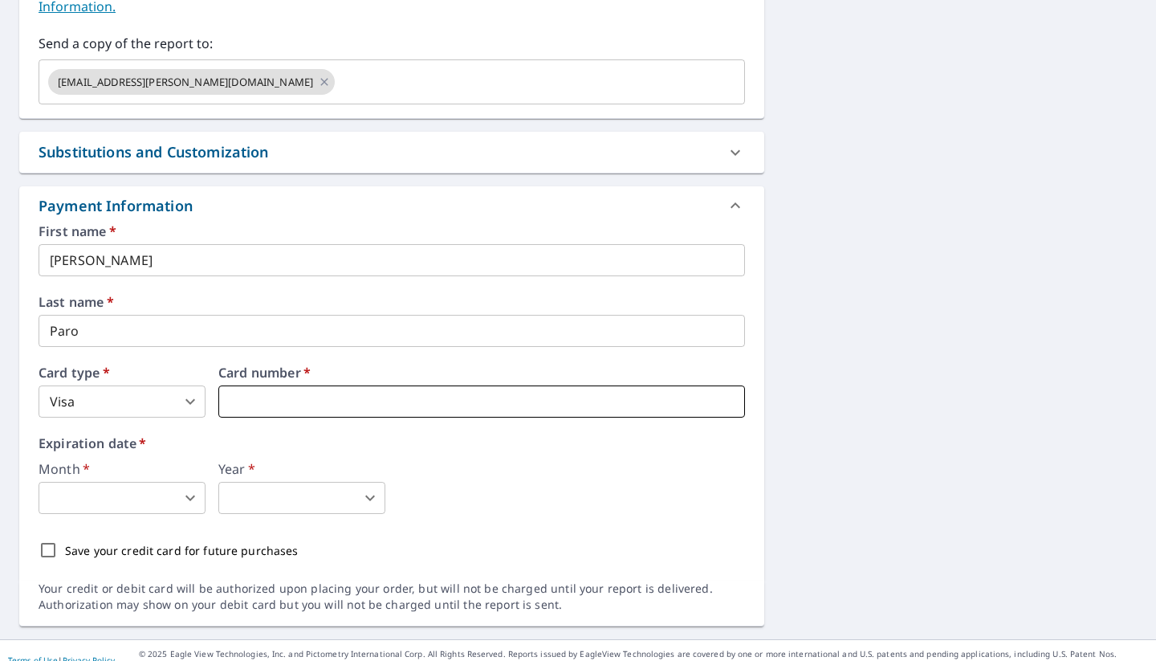
click at [491, 393] on iframe at bounding box center [481, 401] width 527 height 32
click at [492, 463] on div "Month   * ​ 0 ​ Year   * ​ 0 ​" at bounding box center [392, 488] width 707 height 51
click at [154, 477] on body "SP SP Dashboard Order History Cancel Order SP Dashboard / Finalize Order Finali…" at bounding box center [578, 330] width 1156 height 661
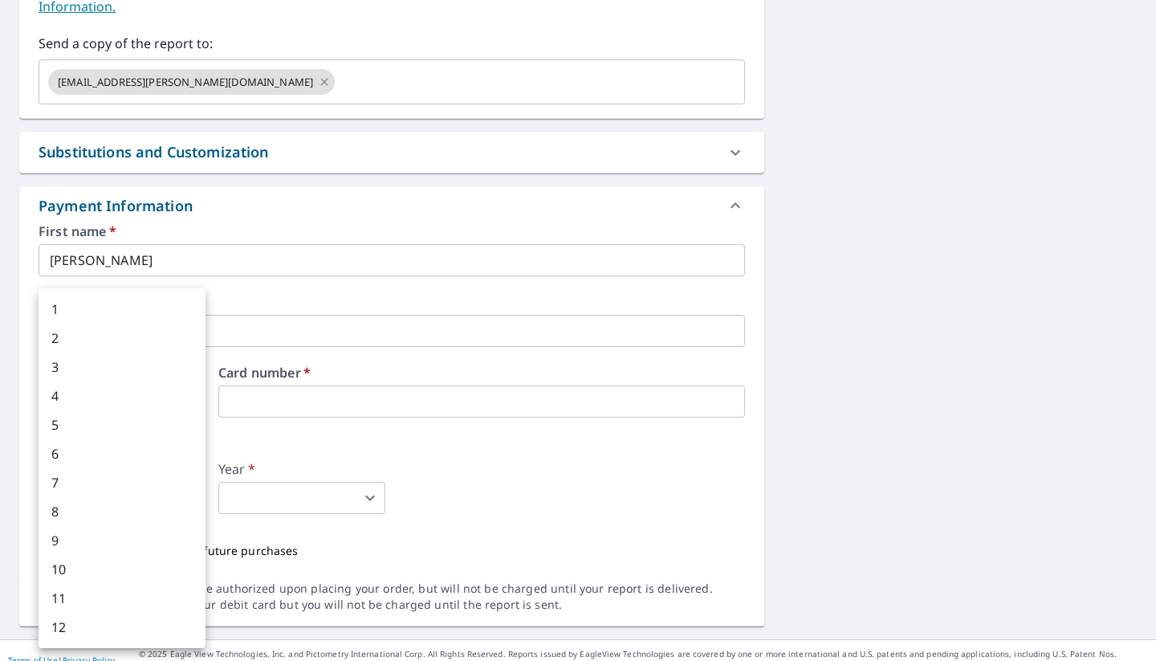
click at [103, 315] on li "1" at bounding box center [122, 309] width 167 height 29
type input "1"
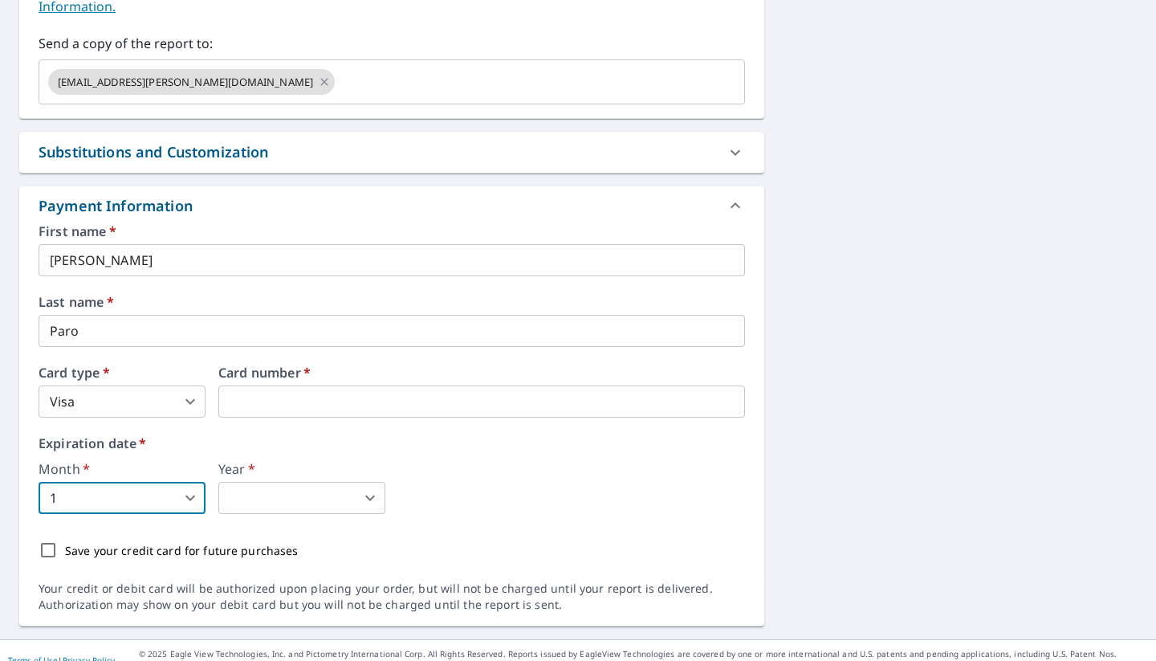
click at [255, 468] on body "SP SP Dashboard Order History Cancel Order SP Dashboard / Finalize Order Finali…" at bounding box center [578, 330] width 1156 height 661
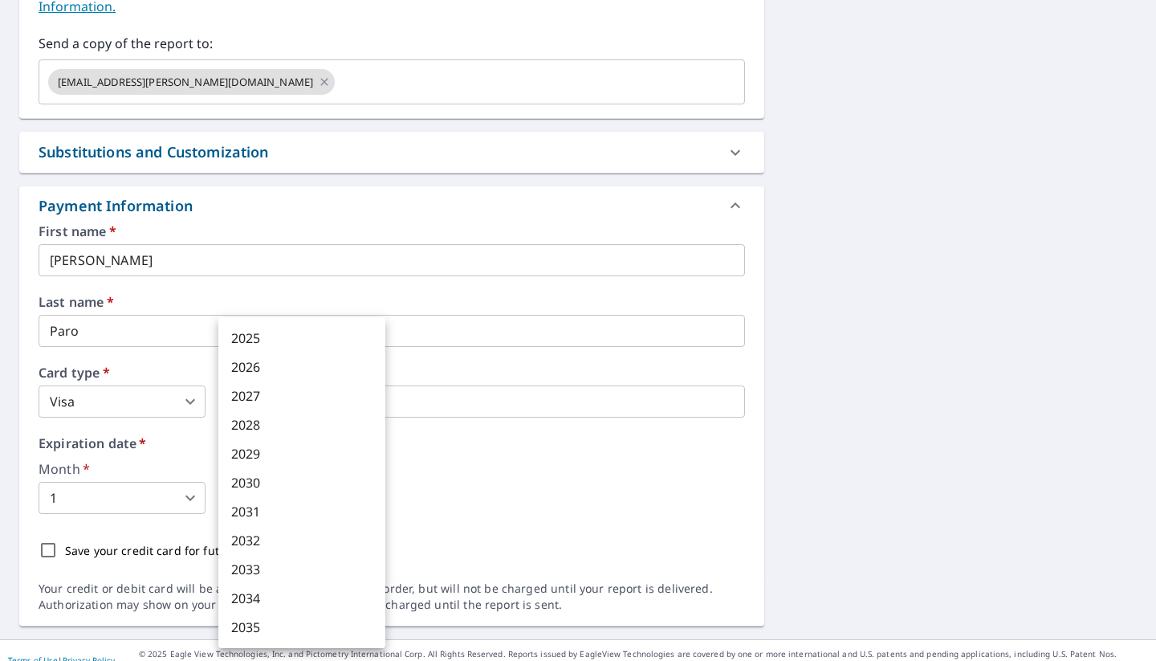
click at [263, 363] on li "2026" at bounding box center [301, 367] width 167 height 29
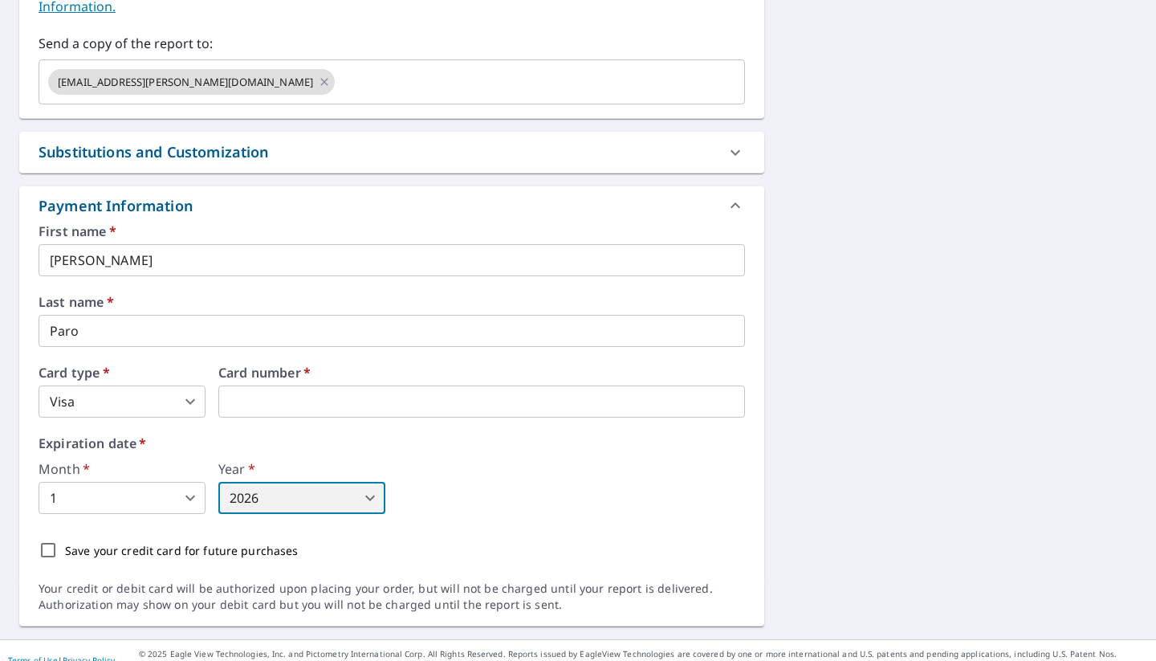
type input "2026"
click at [44, 537] on input "Save your credit card for future purchases" at bounding box center [48, 550] width 34 height 34
checkbox input "true"
click at [560, 463] on div "Month   * 1 1 ​ Year   * 2026 2026 ​" at bounding box center [392, 488] width 707 height 51
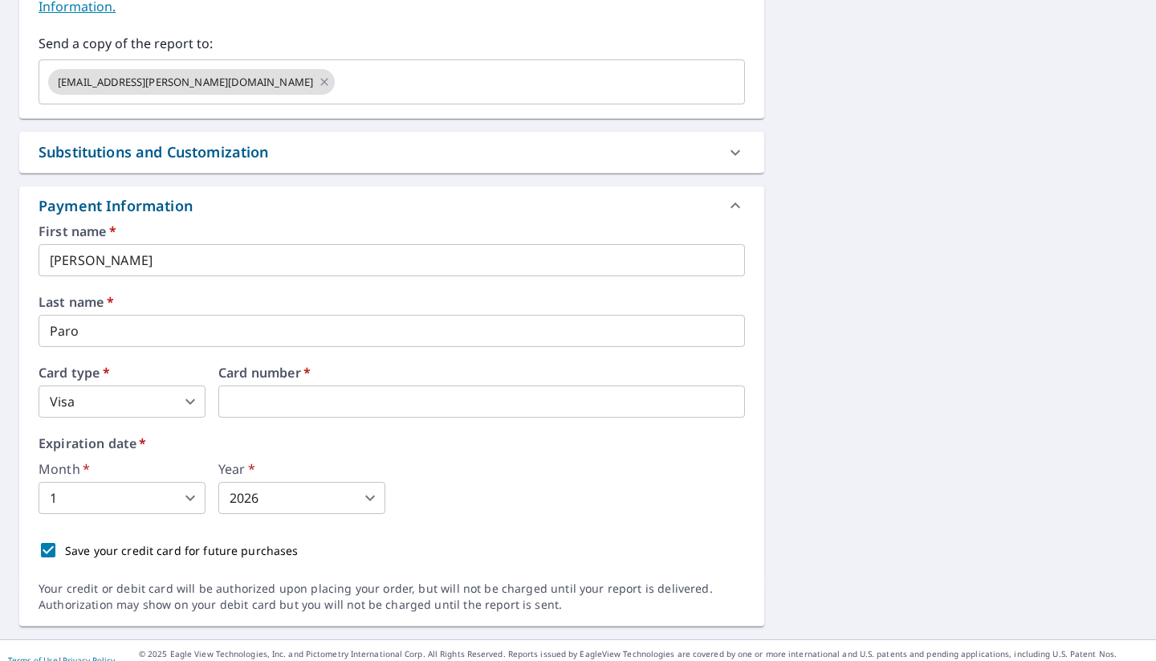
click at [612, 537] on div "Save your credit card for future purchases" at bounding box center [392, 550] width 707 height 34
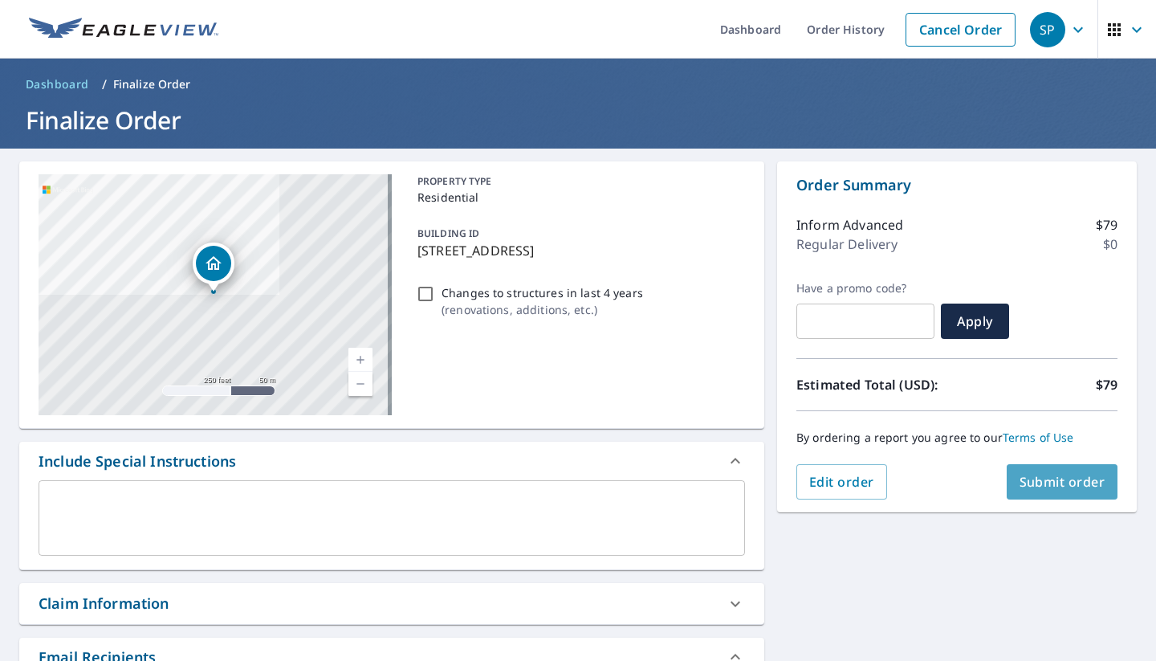
click at [1028, 493] on button "Submit order" at bounding box center [1063, 481] width 112 height 35
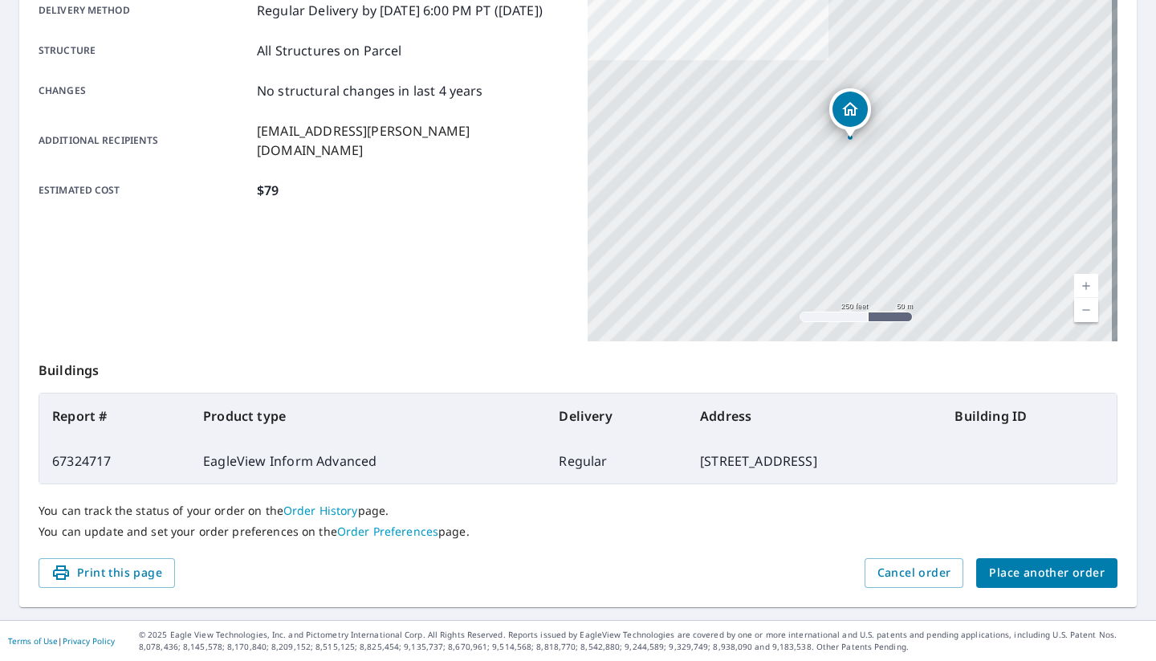
scroll to position [283, 0]
click at [993, 565] on span "Place another order" at bounding box center [1047, 574] width 116 height 20
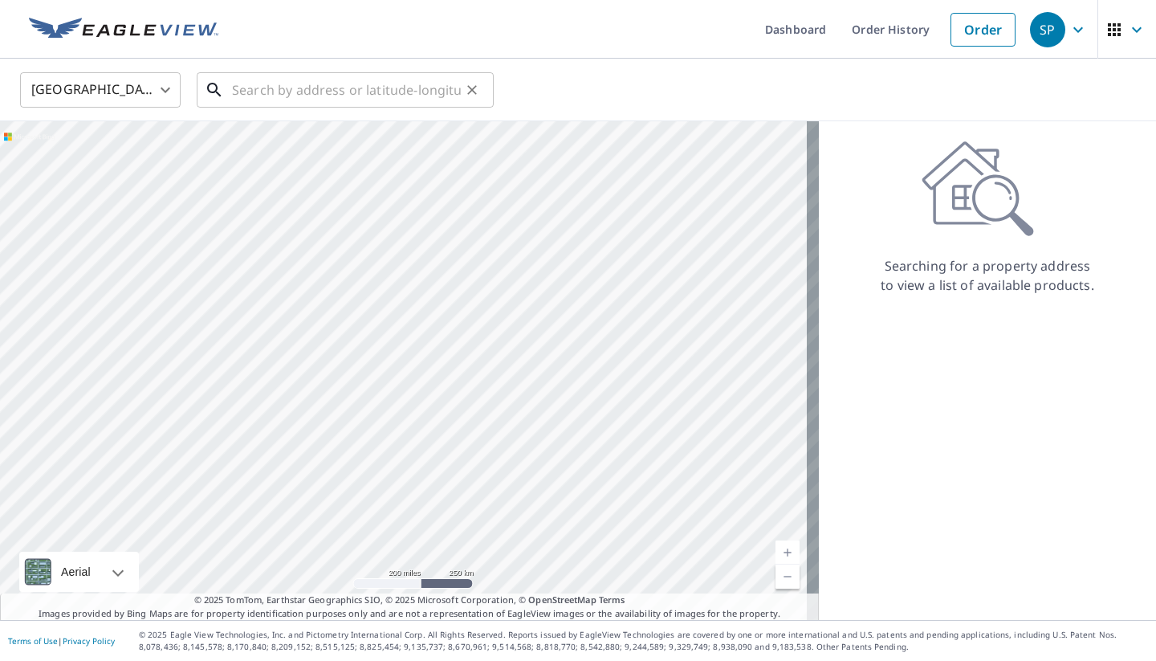
click at [283, 92] on input "text" at bounding box center [346, 89] width 229 height 45
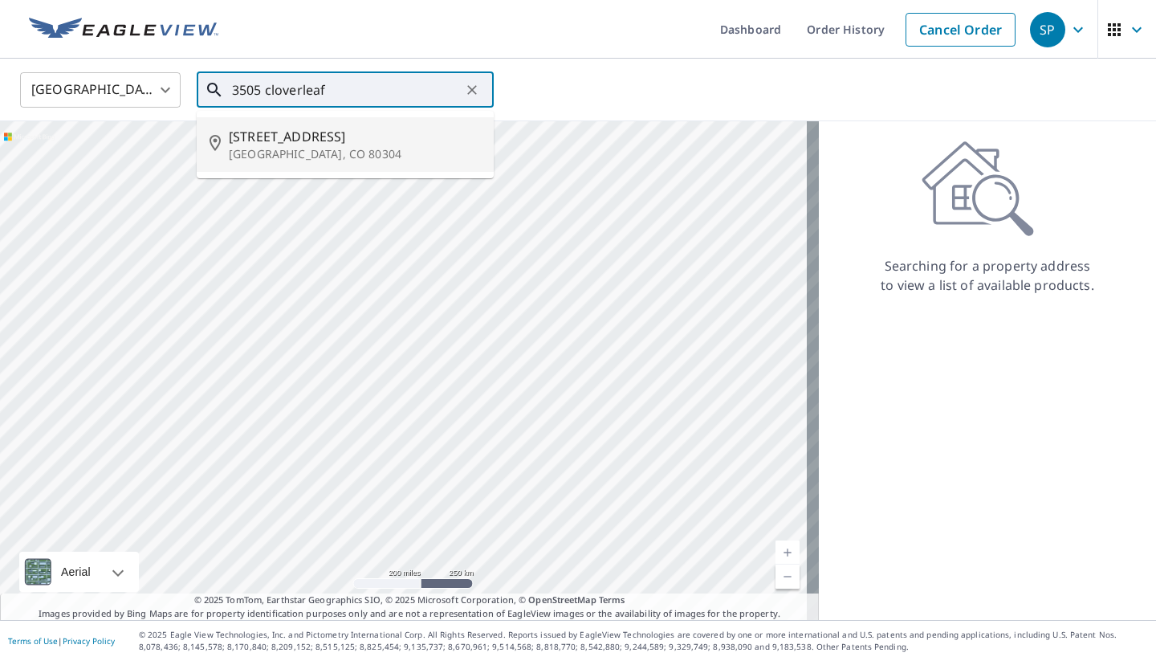
click at [271, 156] on p "Boulder, CO 80304" at bounding box center [355, 154] width 252 height 16
type input "3505 Cloverleaf Dr Boulder, CO 80304"
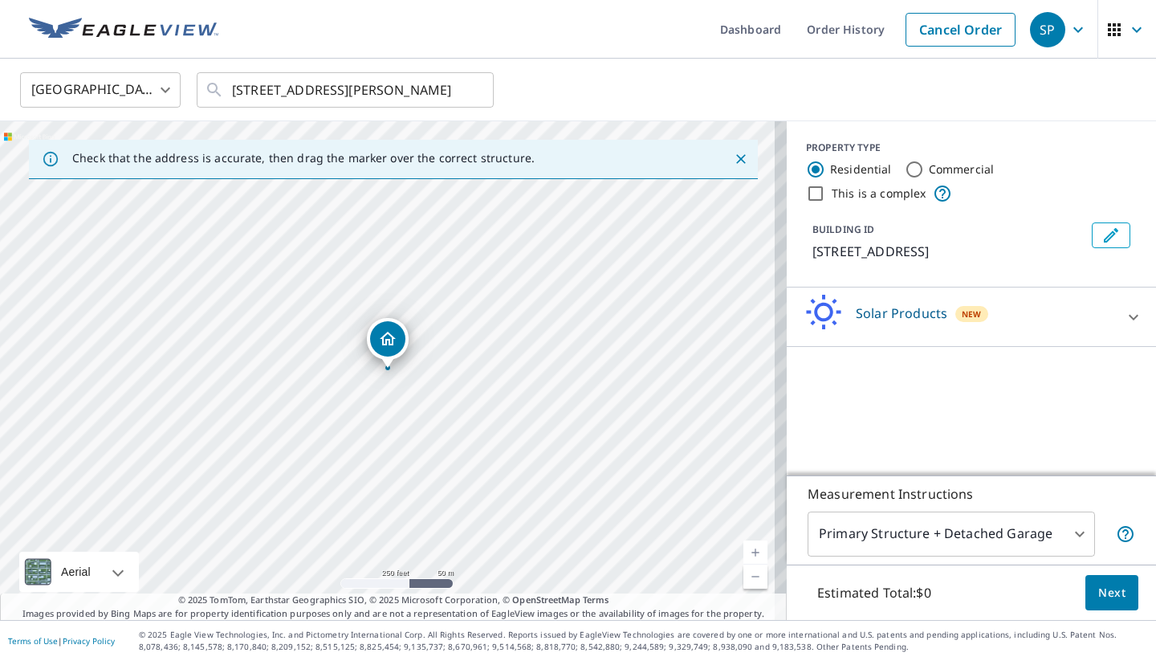
click at [870, 536] on body "SP SP Dashboard Order History Cancel Order SP United States US ​ 3505 Cloverlea…" at bounding box center [578, 330] width 1156 height 661
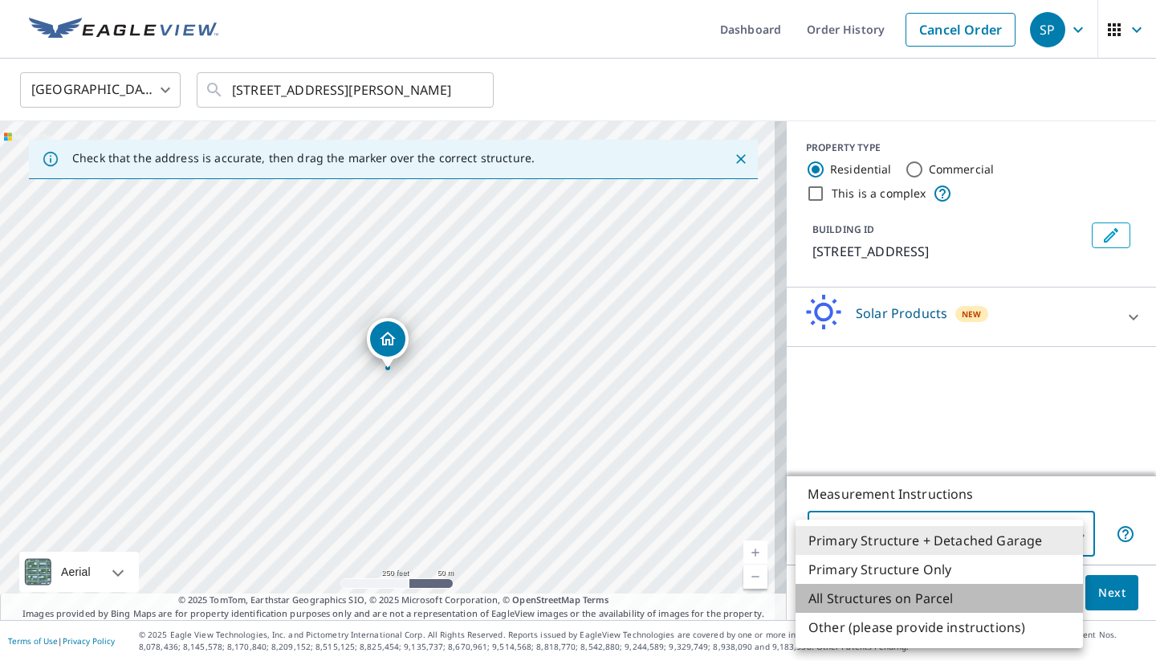
click at [860, 590] on li "All Structures on Parcel" at bounding box center [939, 598] width 287 height 29
type input "3"
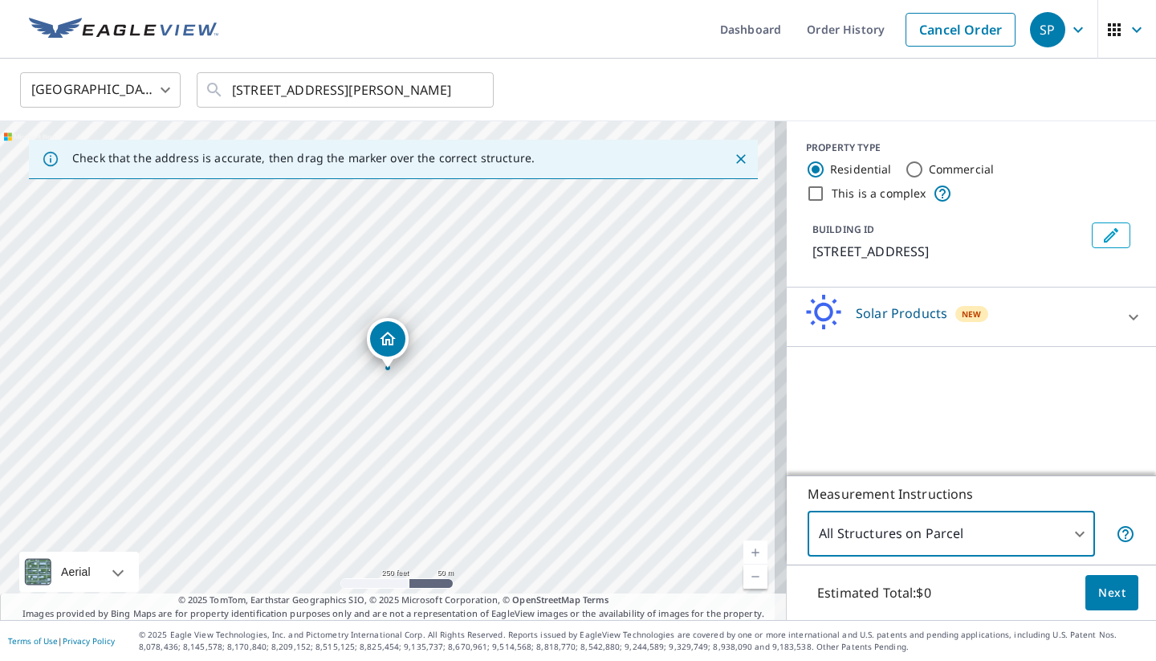
click at [856, 318] on p "Solar Products" at bounding box center [902, 313] width 92 height 19
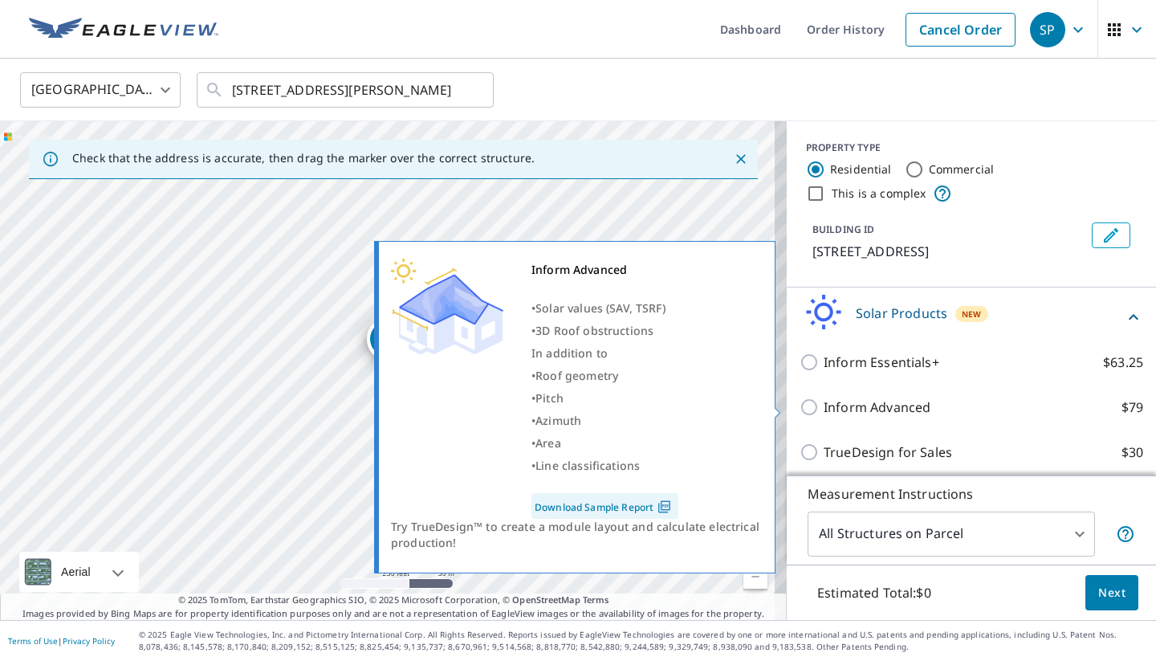
click at [862, 411] on p "Inform Advanced" at bounding box center [877, 406] width 107 height 19
click at [824, 411] on input "Inform Advanced $79" at bounding box center [812, 406] width 24 height 19
checkbox input "true"
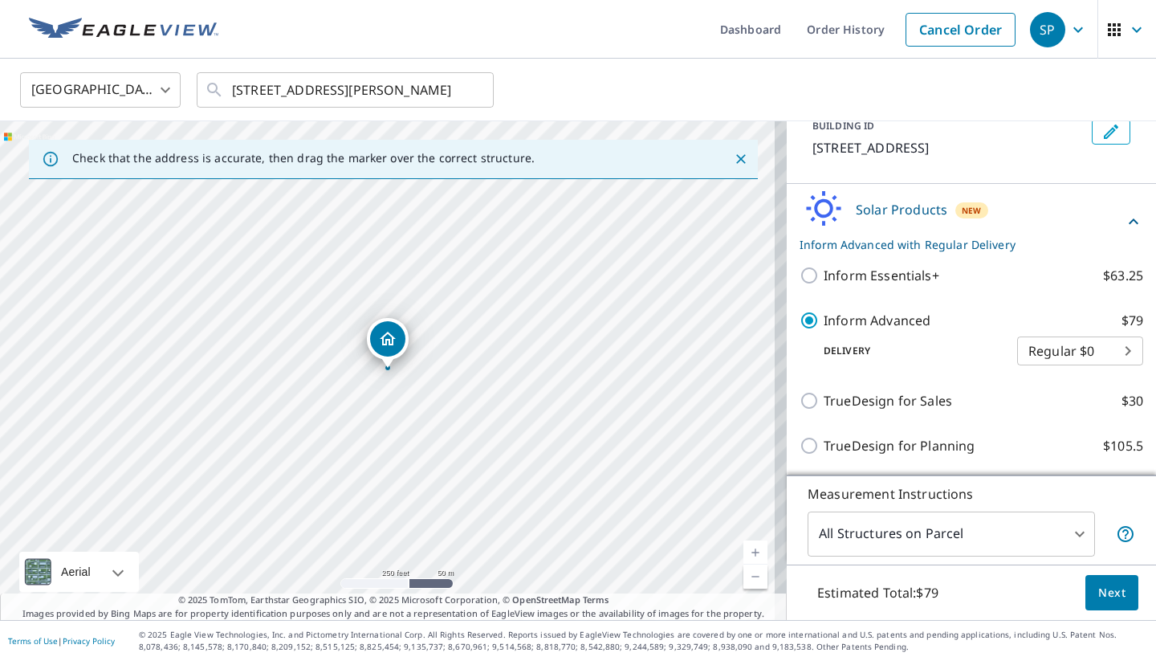
scroll to position [104, 0]
click at [1099, 587] on span "Next" at bounding box center [1112, 593] width 27 height 20
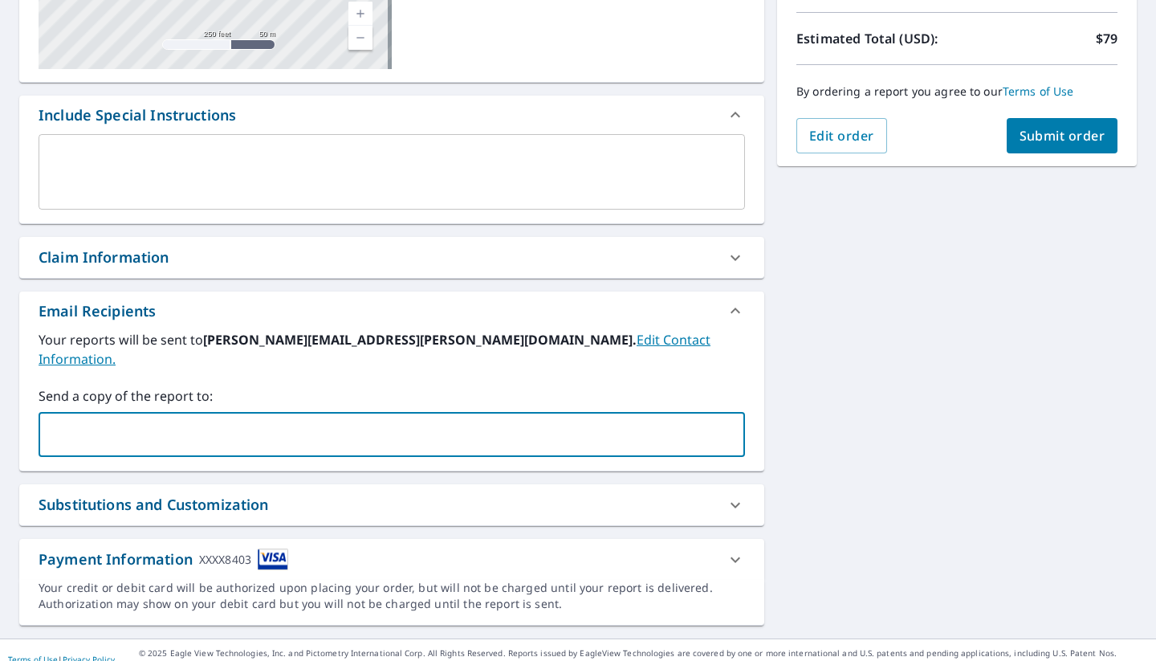
scroll to position [345, 0]
type input "zach.rosen@photonbrothers.com"
click at [483, 387] on label "Send a copy of the report to:" at bounding box center [392, 396] width 707 height 19
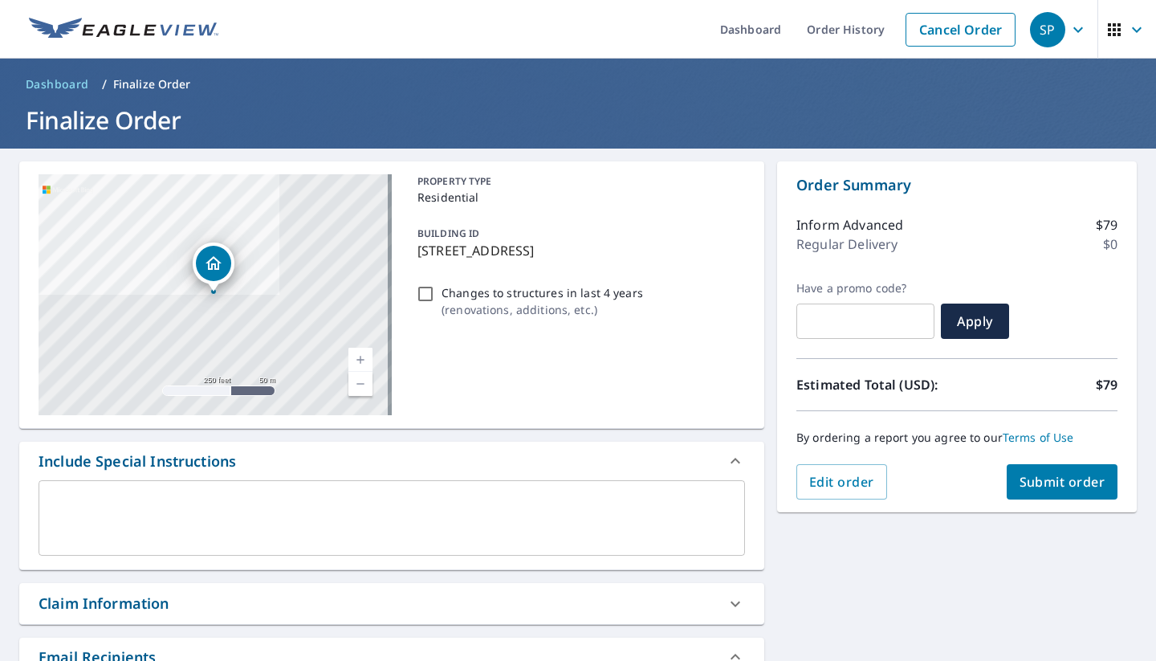
scroll to position [0, 0]
click at [344, 515] on textarea at bounding box center [392, 518] width 684 height 46
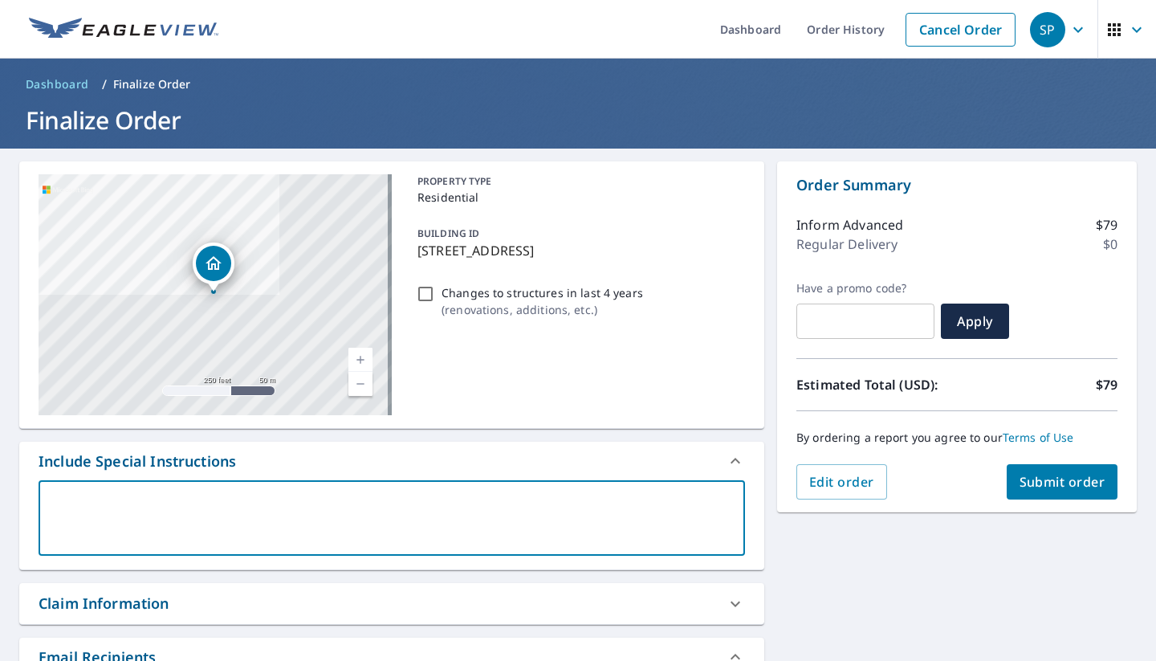
type textarea "C"
type textarea "x"
type textarea "Cy"
type textarea "x"
type textarea "Cyn"
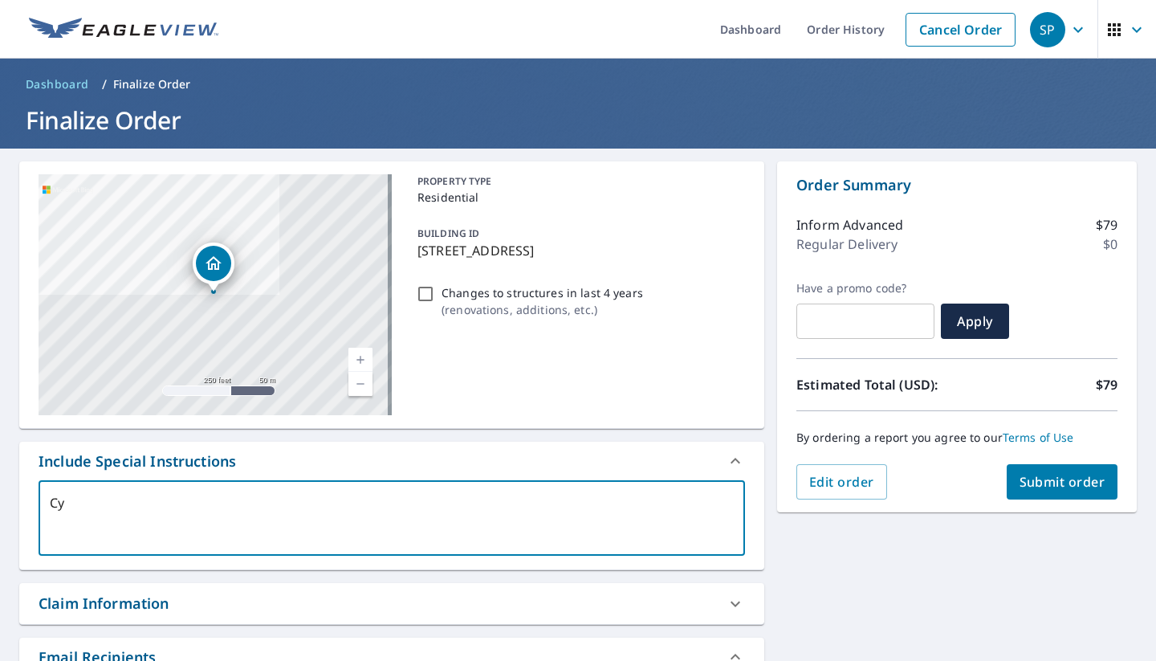
type textarea "x"
type textarea "Cynt"
type textarea "x"
type textarea "Cynth"
type textarea "x"
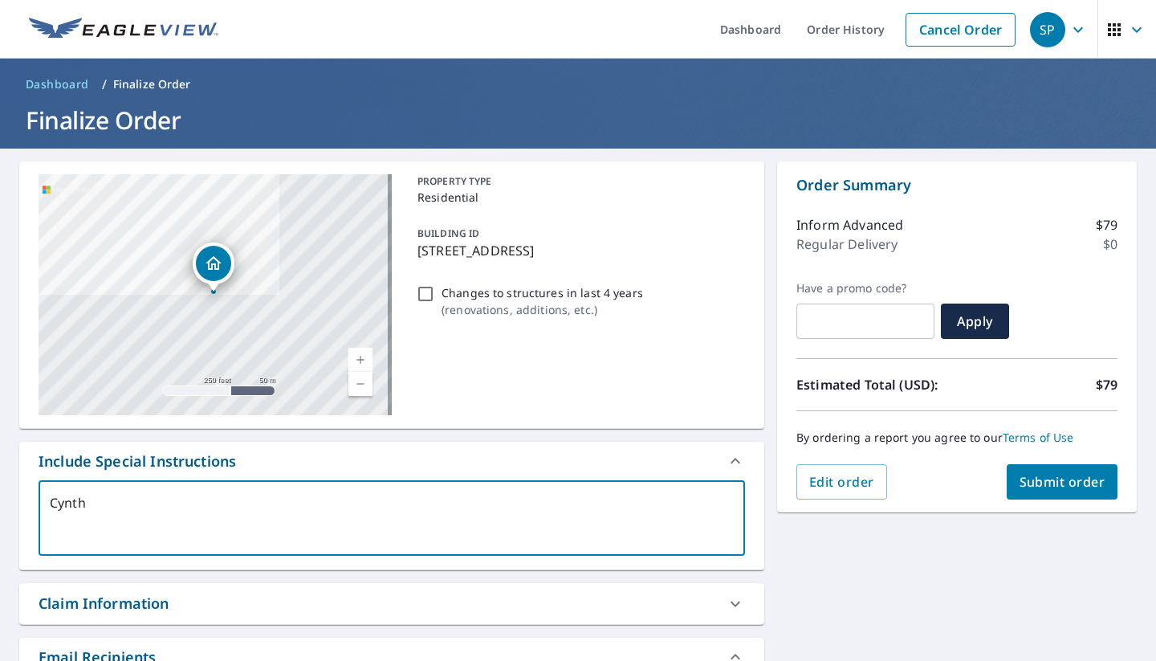
type textarea "Cynthi"
type textarea "x"
type textarea "Cynthia"
type textarea "x"
type textarea "Cynthia"
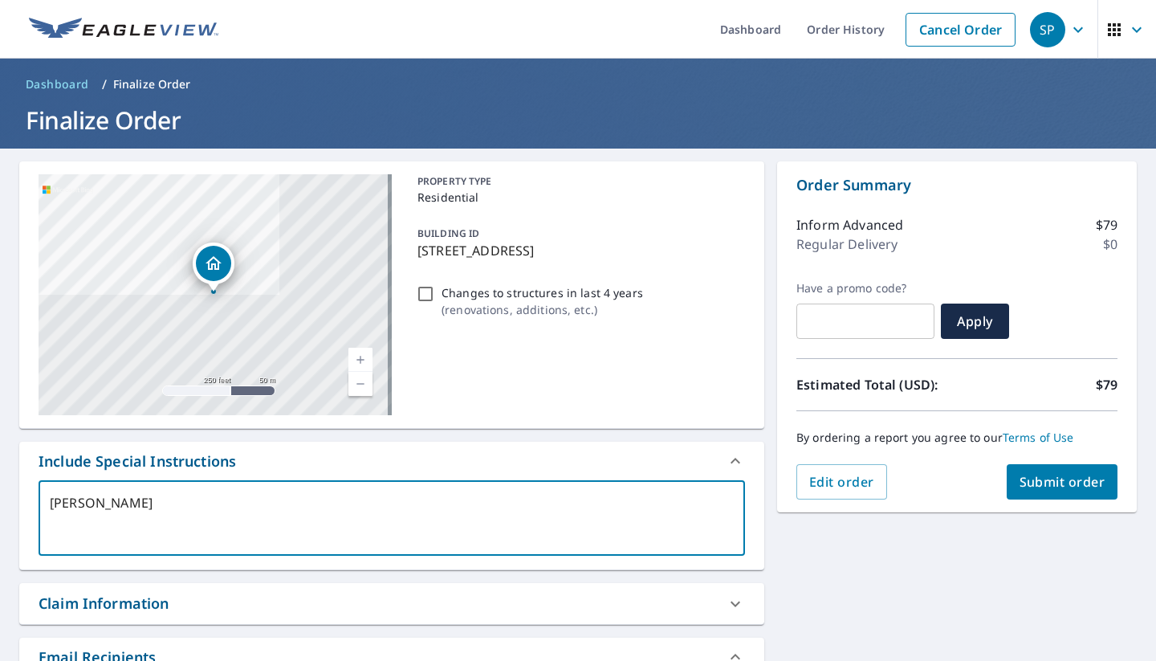
type textarea "x"
type textarea "Cynthia H"
type textarea "x"
type textarea "Cynthia Hu"
type textarea "x"
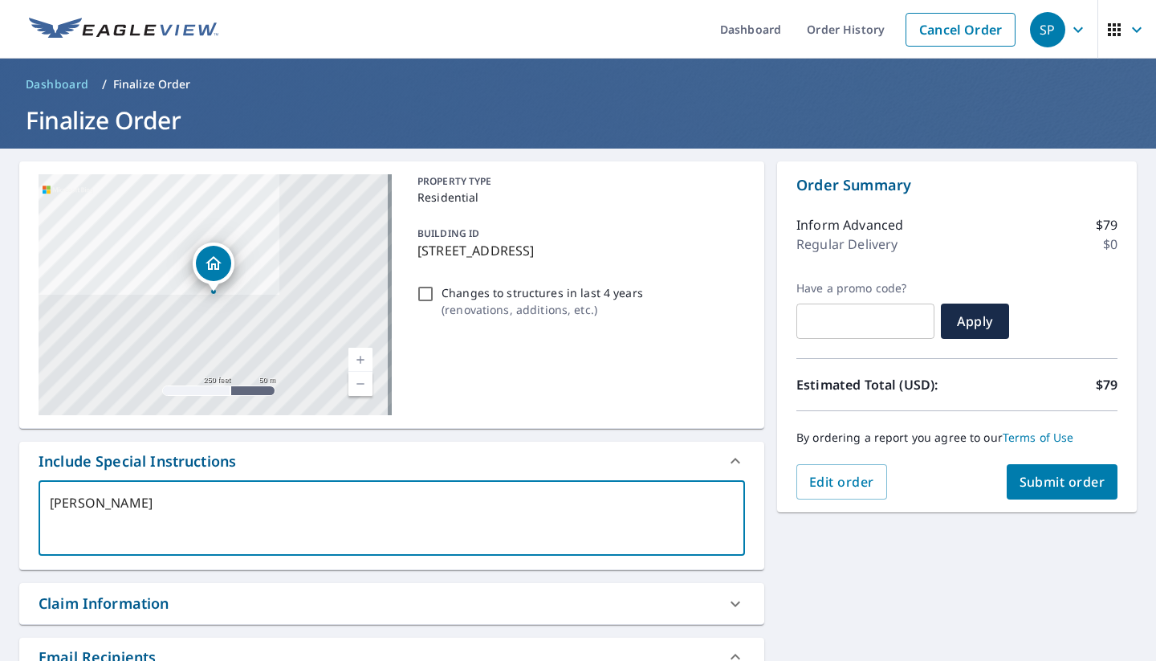
type textarea "Cynthia Hun"
type textarea "x"
type textarea "Cynthia Hunn"
type textarea "x"
type textarea "Cynthia Hunni"
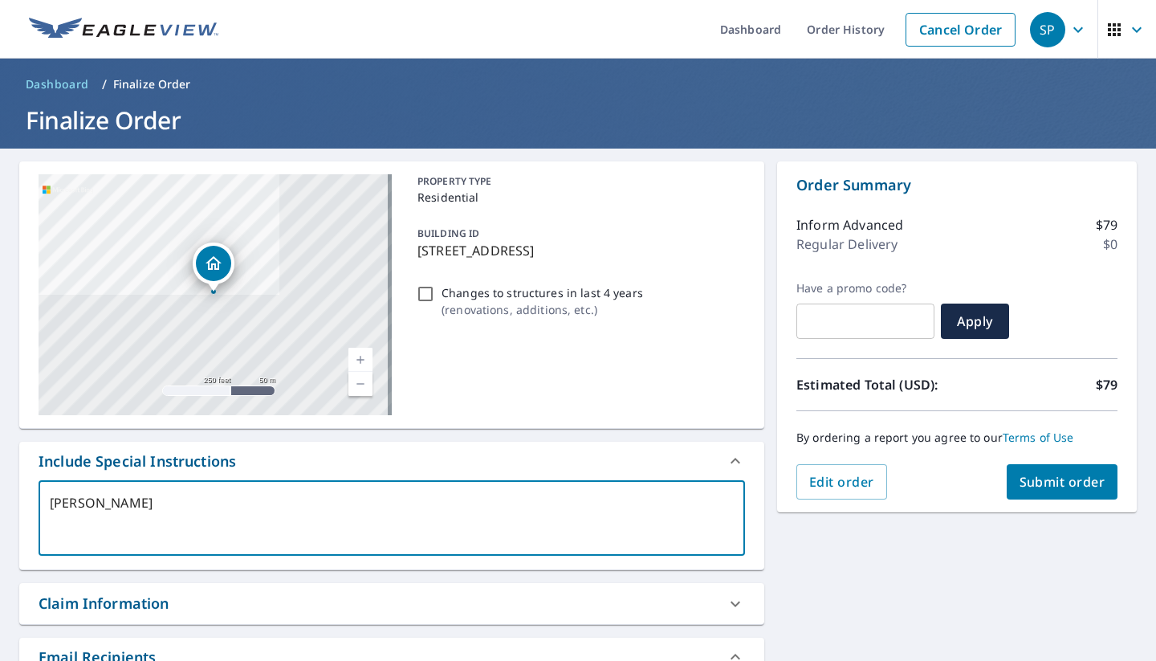
type textarea "x"
type textarea "Cynthia Hunnic"
type textarea "x"
type textarea "Cynthia Hunnicu"
type textarea "x"
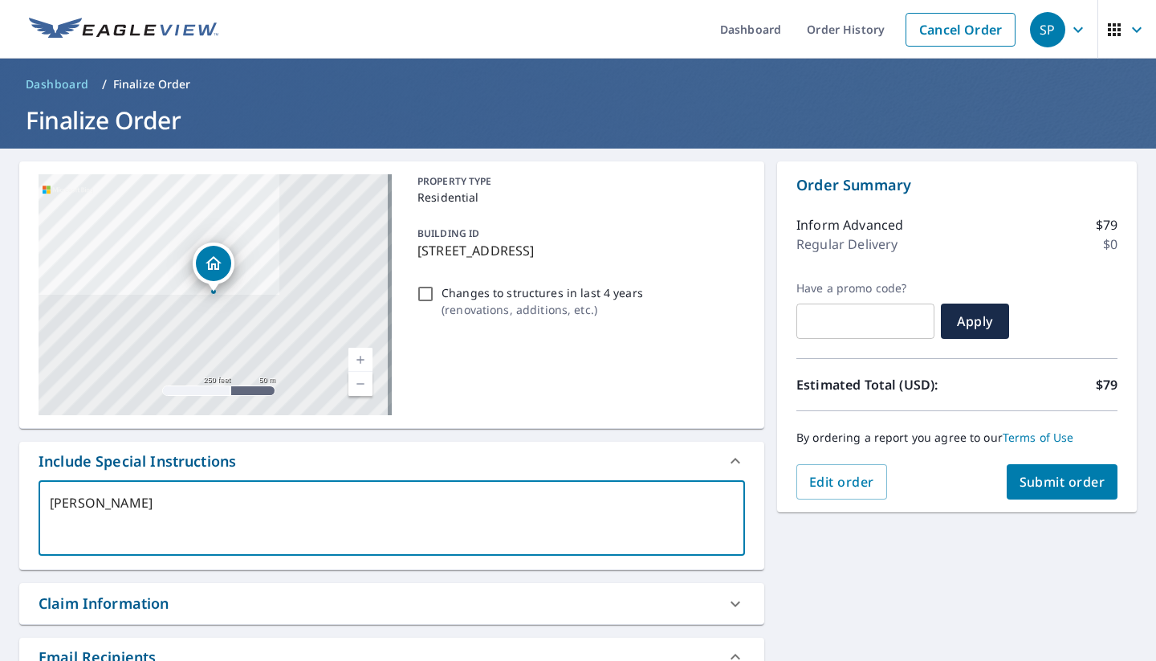
type textarea "Cynthia Hunnicut"
type textarea "x"
type textarea "Cynthia Hunnicutt"
type textarea "x"
type textarea "Cynthia Hunnicutt"
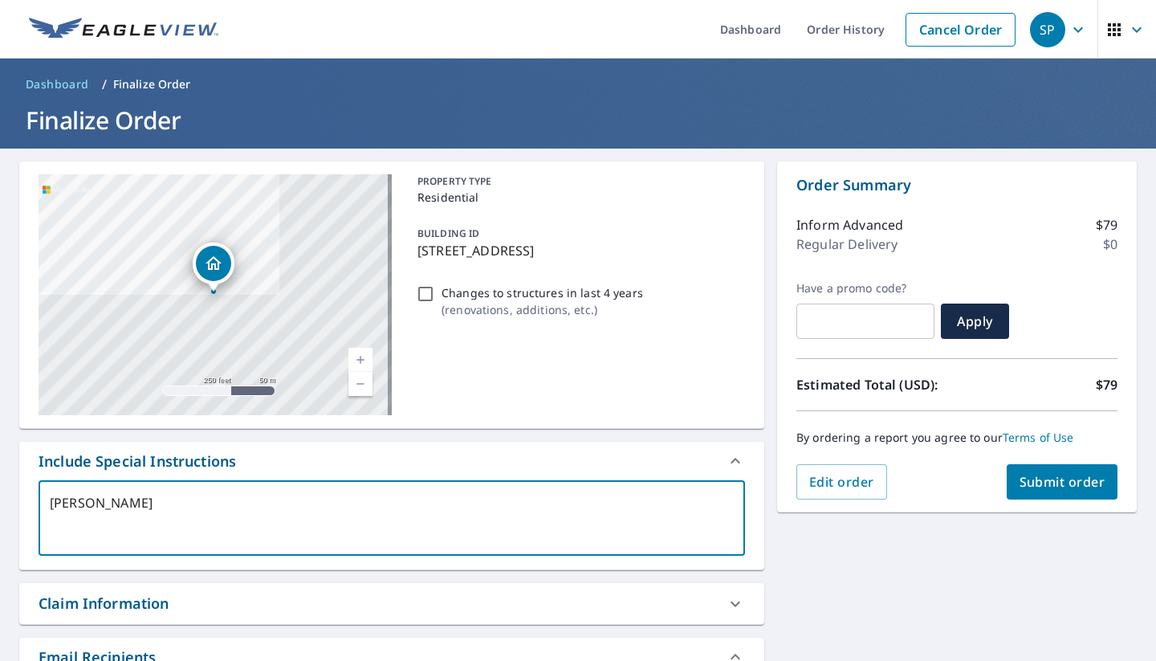
type textarea "x"
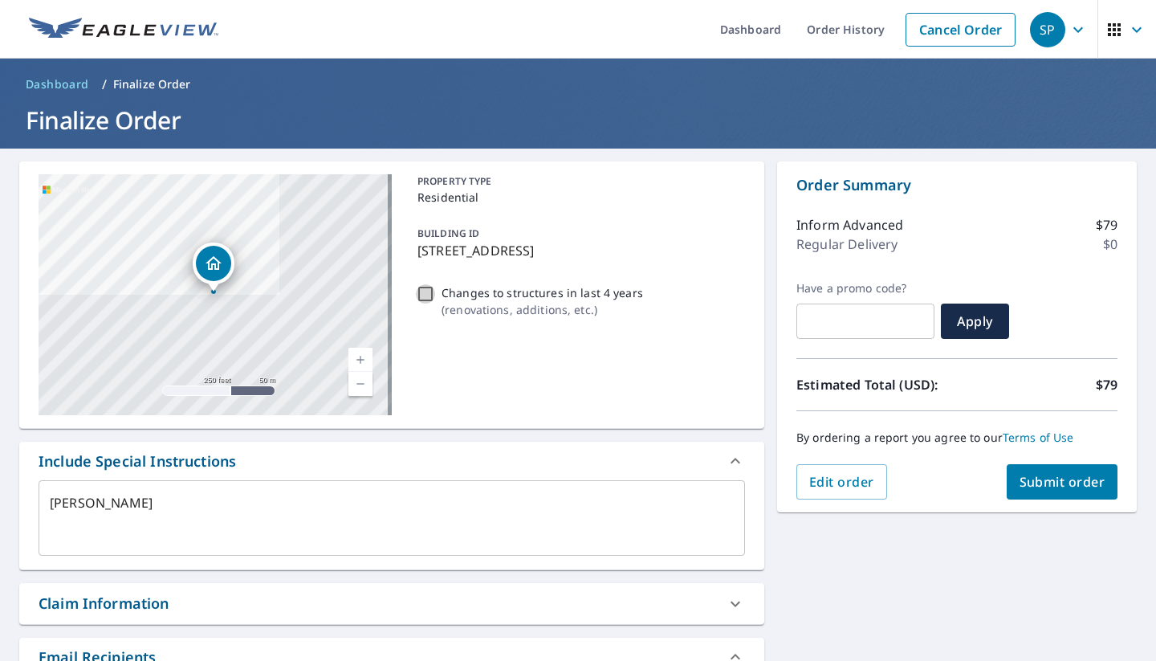
click at [423, 295] on input "Changes to structures in last 4 years ( renovations, additions, etc. )" at bounding box center [425, 293] width 19 height 19
checkbox input "true"
click at [475, 347] on div "PROPERTY TYPE Residential BUILDING ID 3505 Cloverleaf Dr, Boulder, CO, 80304 Ch…" at bounding box center [578, 294] width 334 height 241
click at [459, 250] on p "3505 Cloverleaf Dr, Boulder, CO, 80304" at bounding box center [578, 250] width 321 height 19
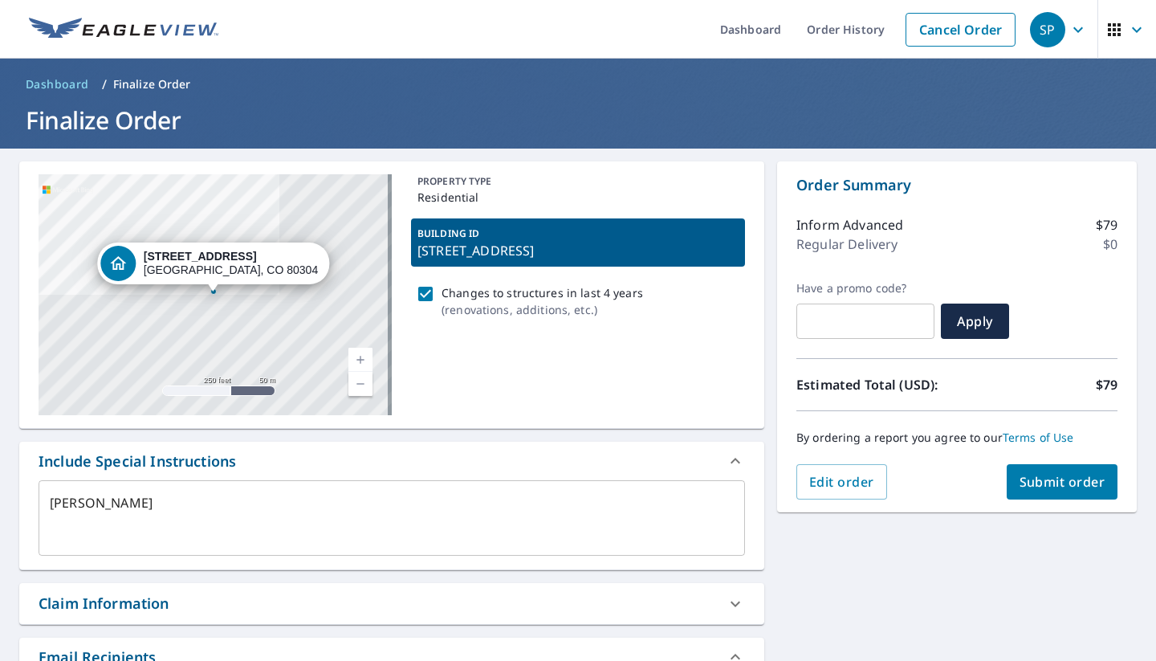
click at [557, 371] on div "PROPERTY TYPE Residential BUILDING ID 3505 Cloverleaf Dr, Boulder, CO, 80304 Ch…" at bounding box center [578, 294] width 334 height 241
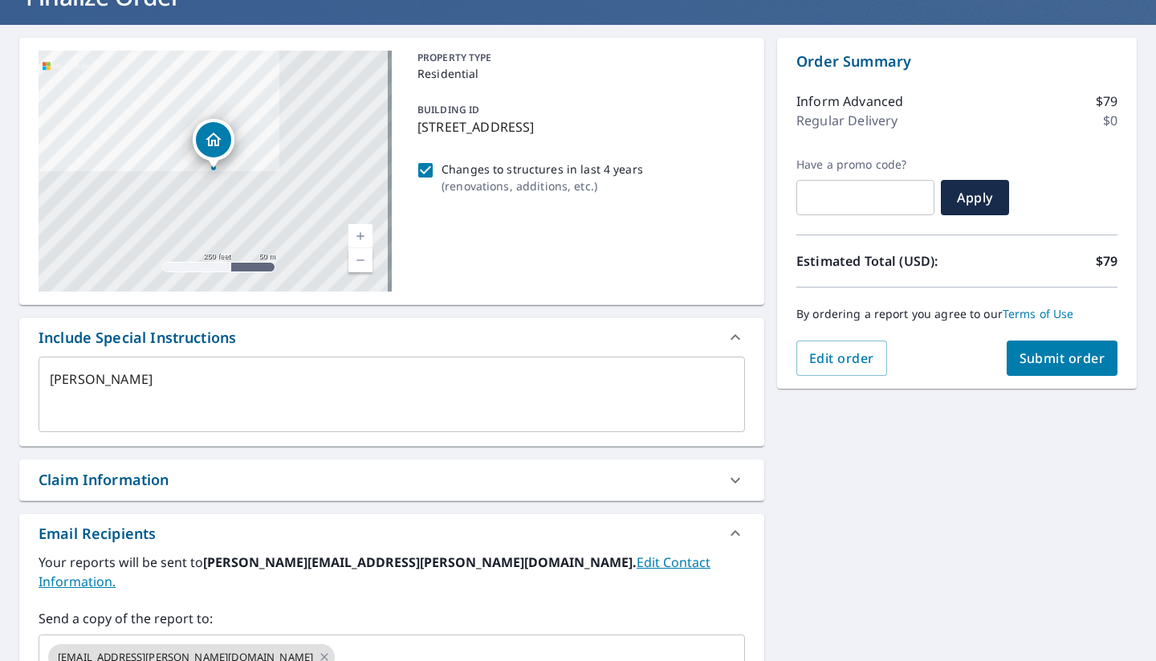
scroll to position [345, 0]
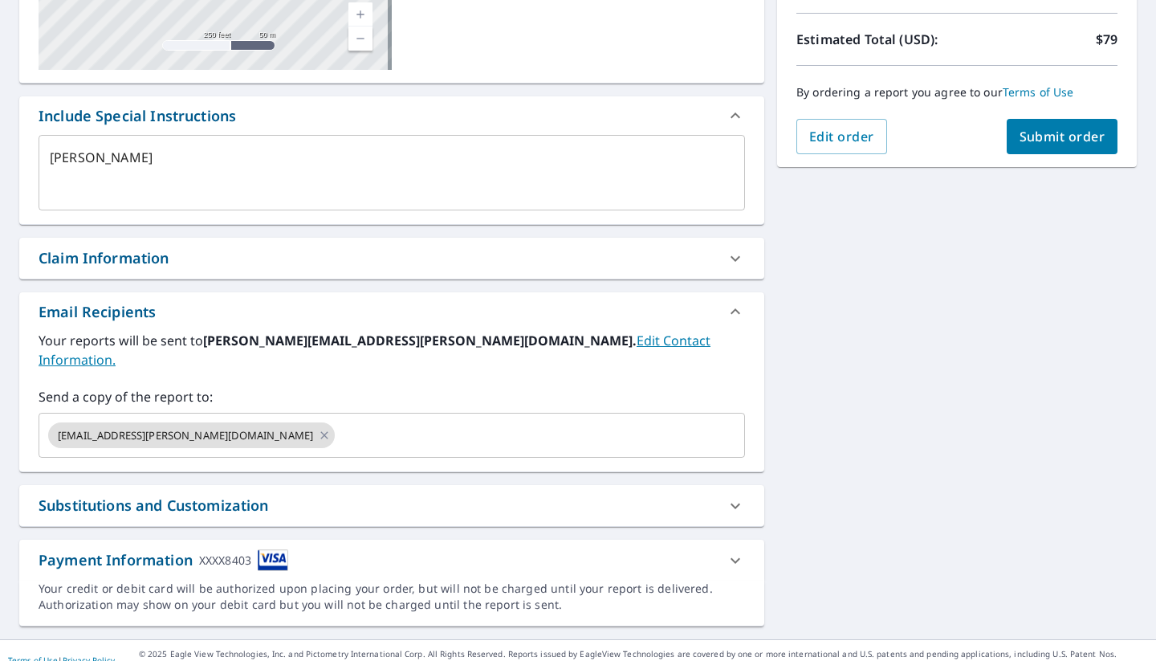
click at [1048, 140] on span "Submit order" at bounding box center [1063, 137] width 86 height 18
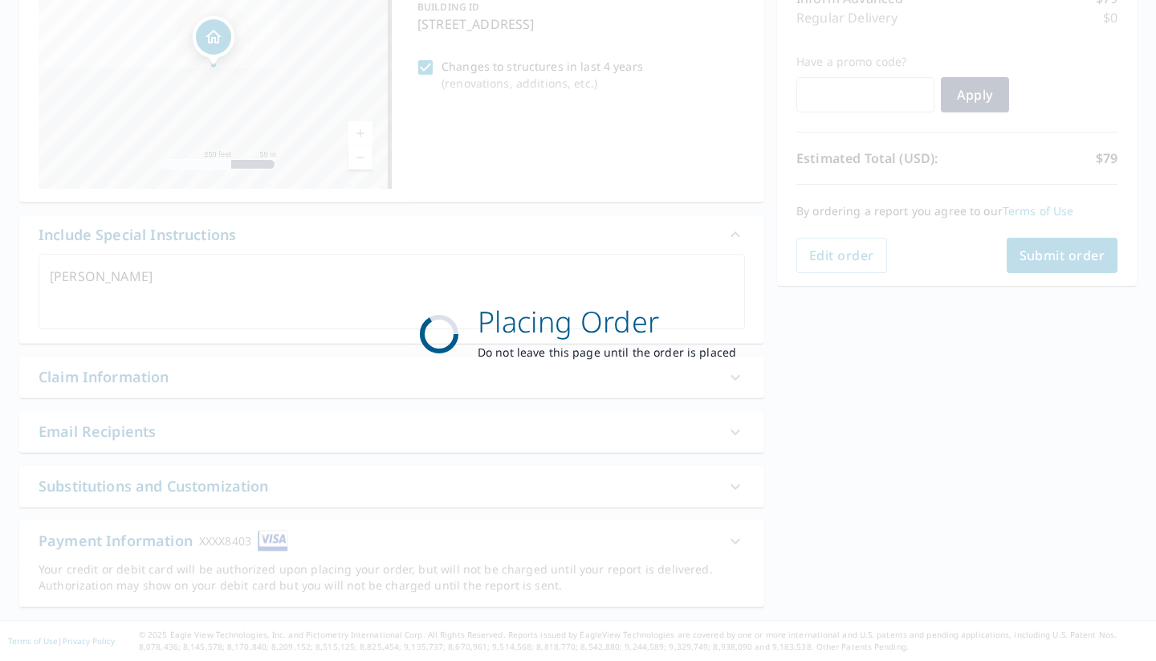
type textarea "x"
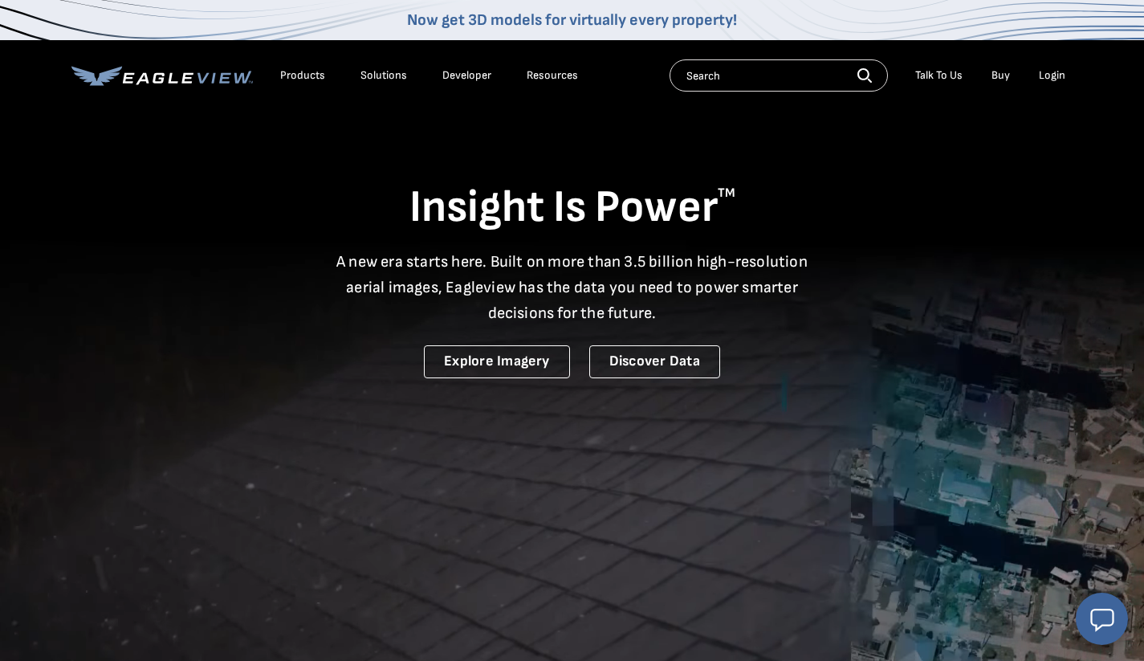
click at [1044, 76] on div "Login" at bounding box center [1052, 75] width 26 height 14
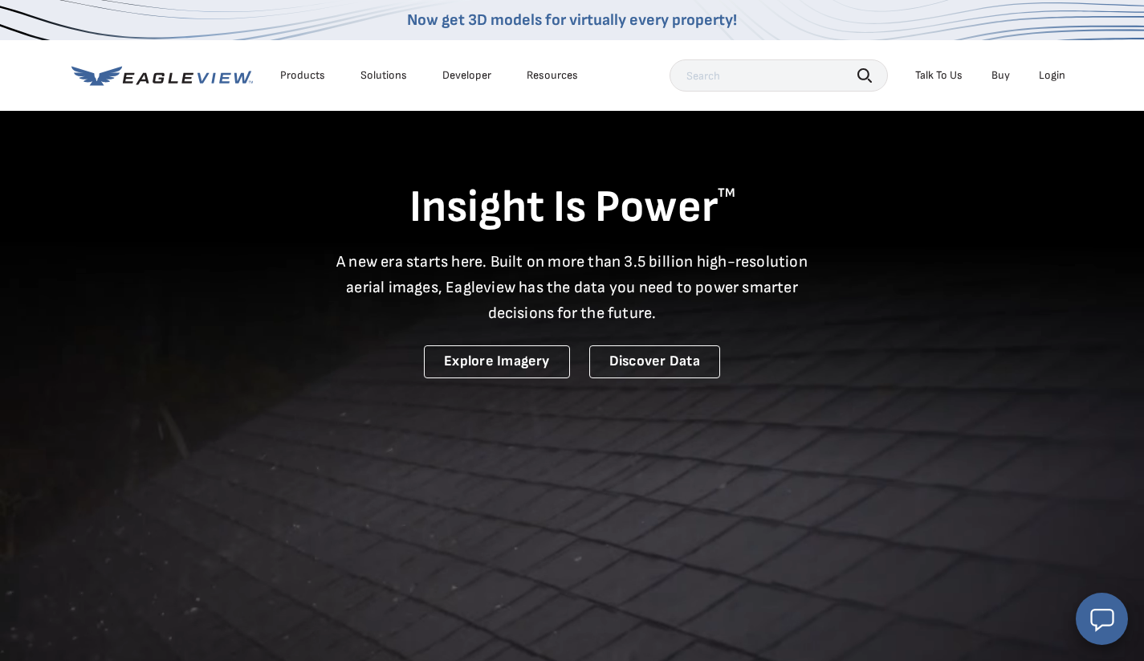
click at [1040, 79] on div "Login" at bounding box center [1052, 75] width 26 height 14
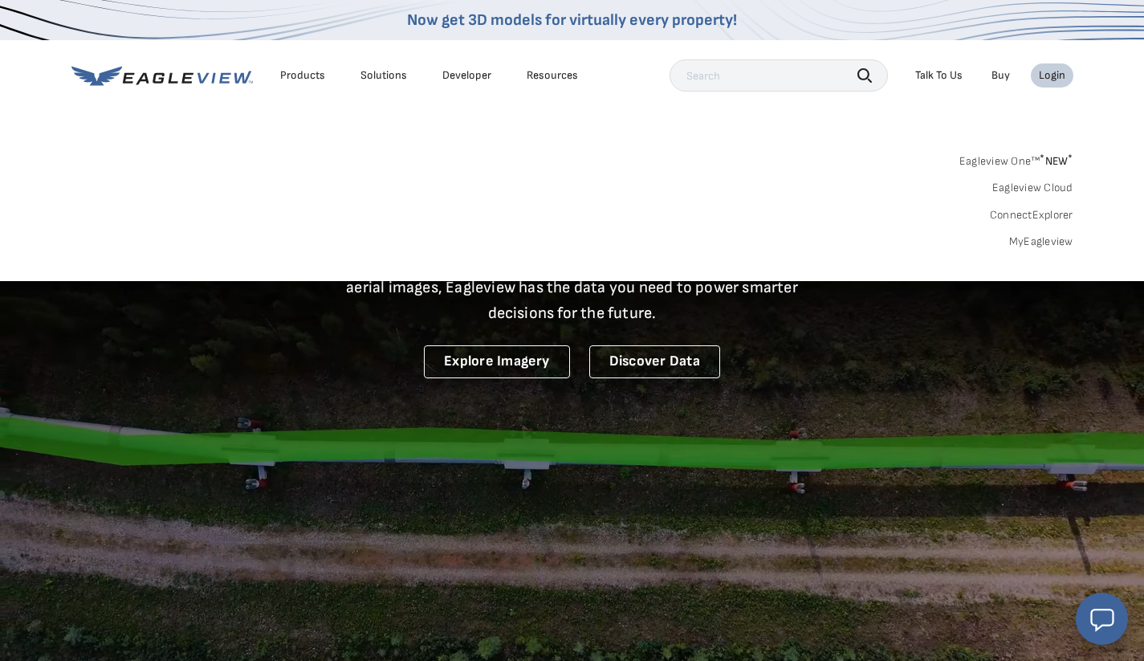
click at [1045, 238] on link "MyEagleview" at bounding box center [1041, 241] width 64 height 14
